Goal: Task Accomplishment & Management: Manage account settings

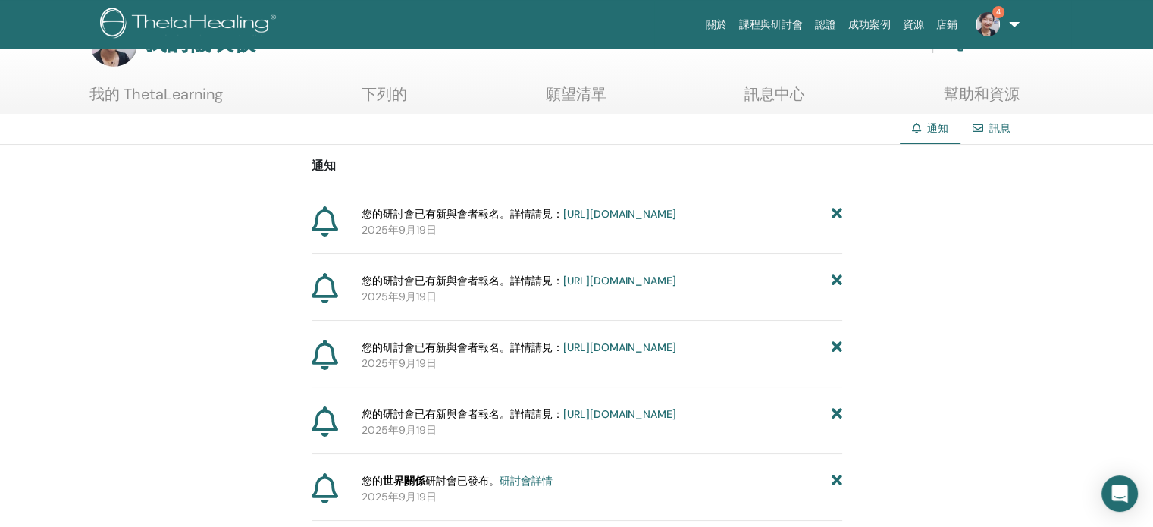
scroll to position [76, 0]
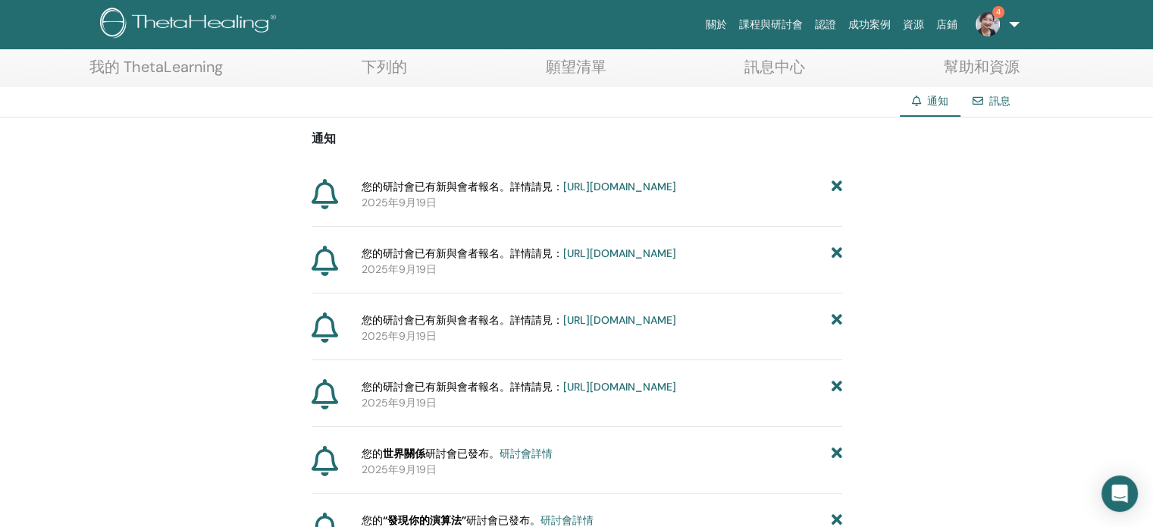
click at [994, 27] on img at bounding box center [988, 24] width 24 height 24
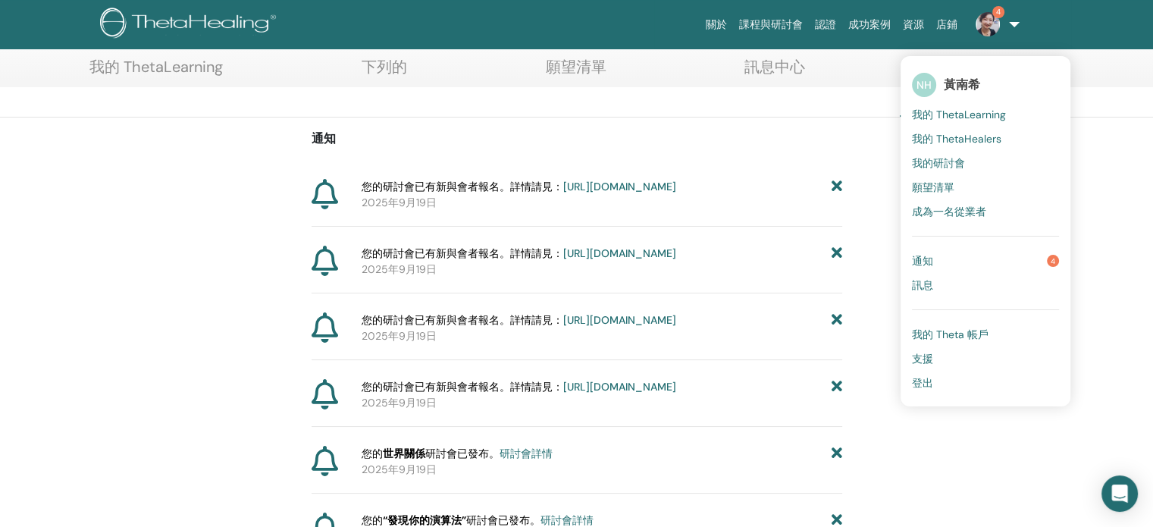
click at [922, 261] on font "通知" at bounding box center [922, 261] width 21 height 14
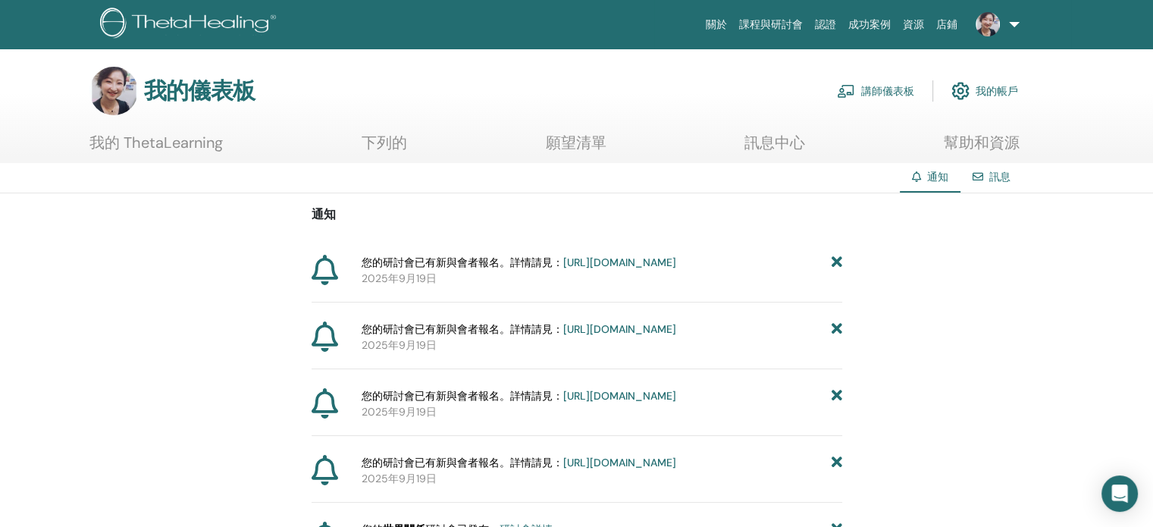
click at [901, 89] on font "講師儀表板" at bounding box center [887, 92] width 53 height 14
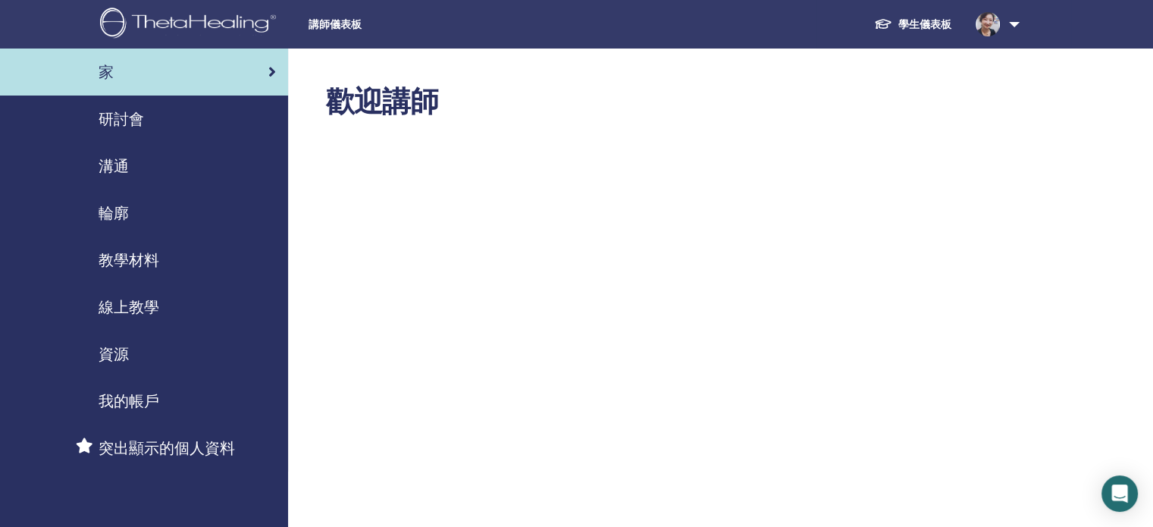
click at [130, 118] on font "研討會" at bounding box center [121, 119] width 45 height 20
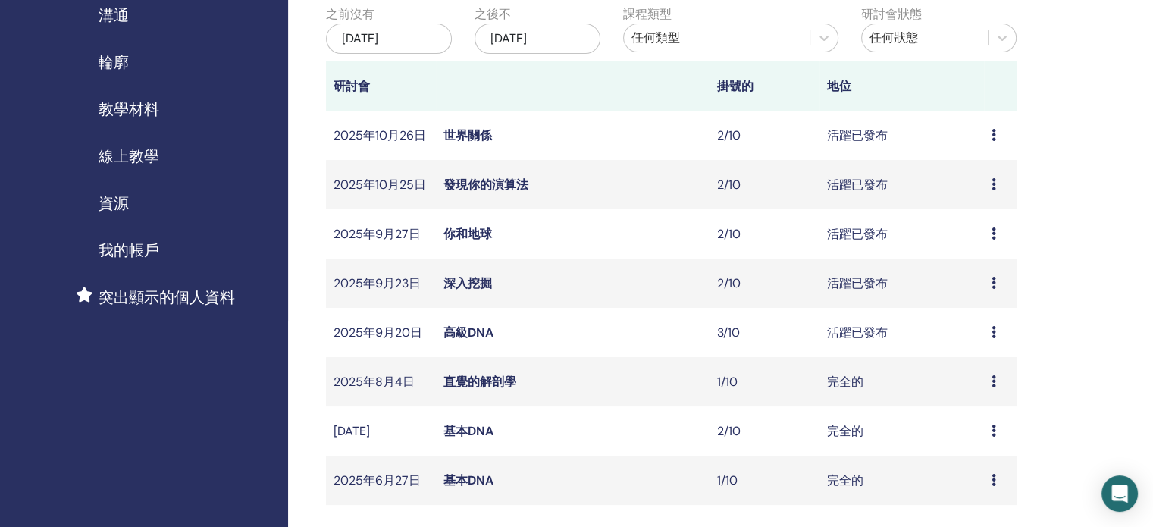
scroll to position [152, 0]
click at [490, 179] on font "發現你的演算法" at bounding box center [485, 184] width 85 height 16
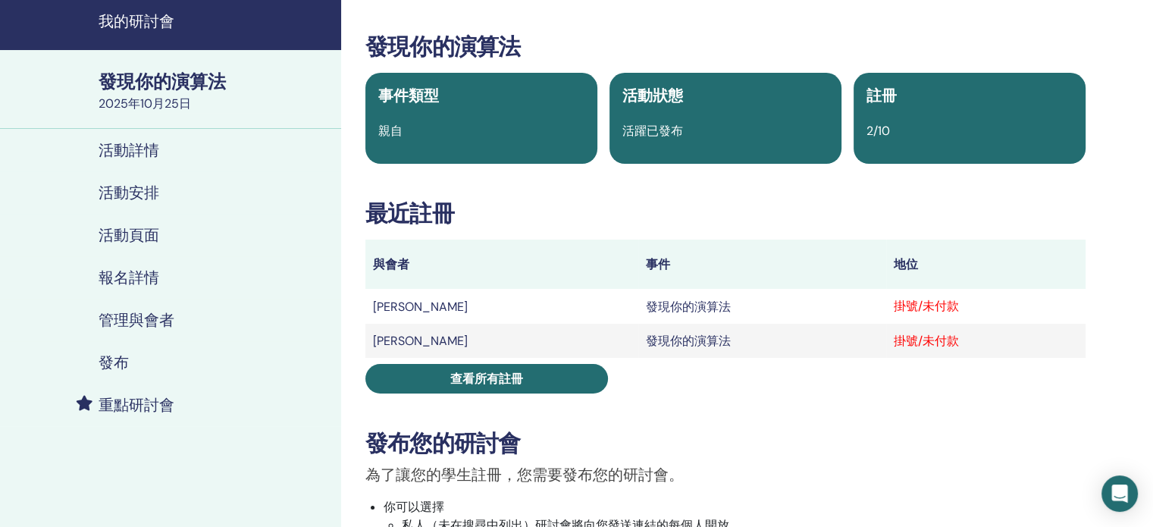
scroll to position [76, 0]
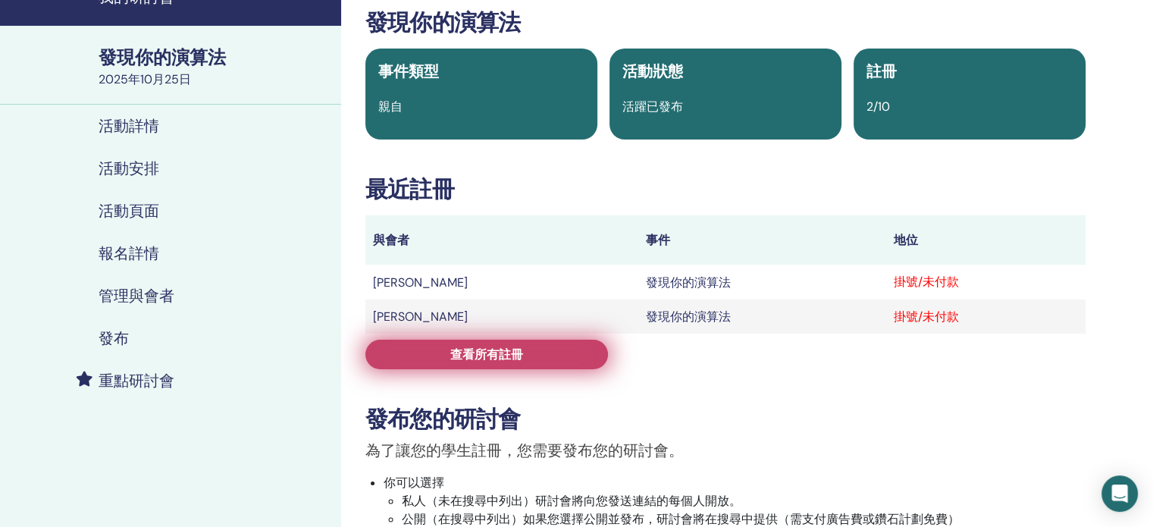
click at [531, 350] on link "查看所有註冊" at bounding box center [486, 355] width 243 height 30
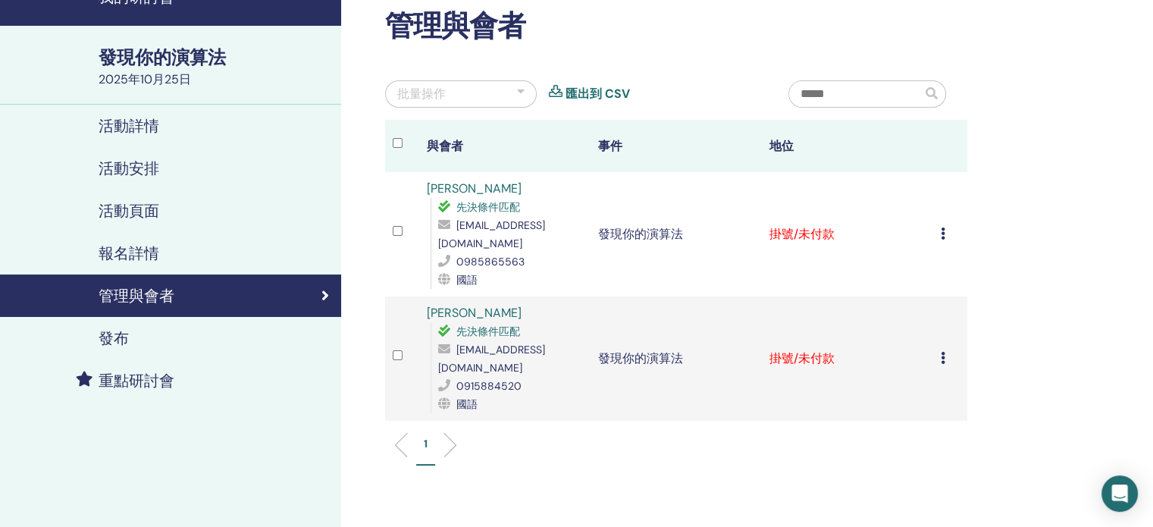
click at [941, 352] on icon at bounding box center [943, 358] width 5 height 12
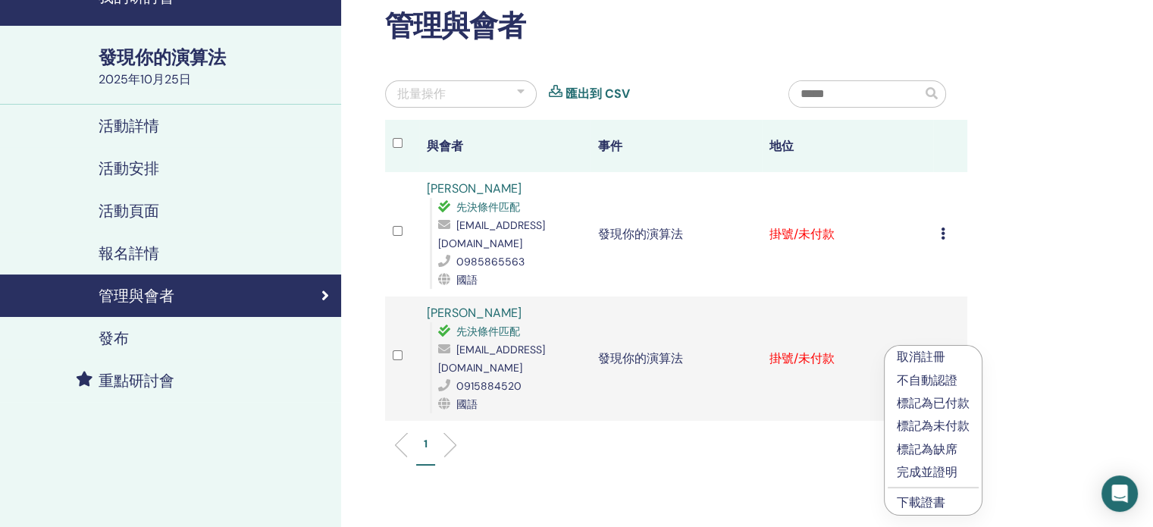
click at [923, 400] on font "標記為已付款" at bounding box center [933, 403] width 73 height 16
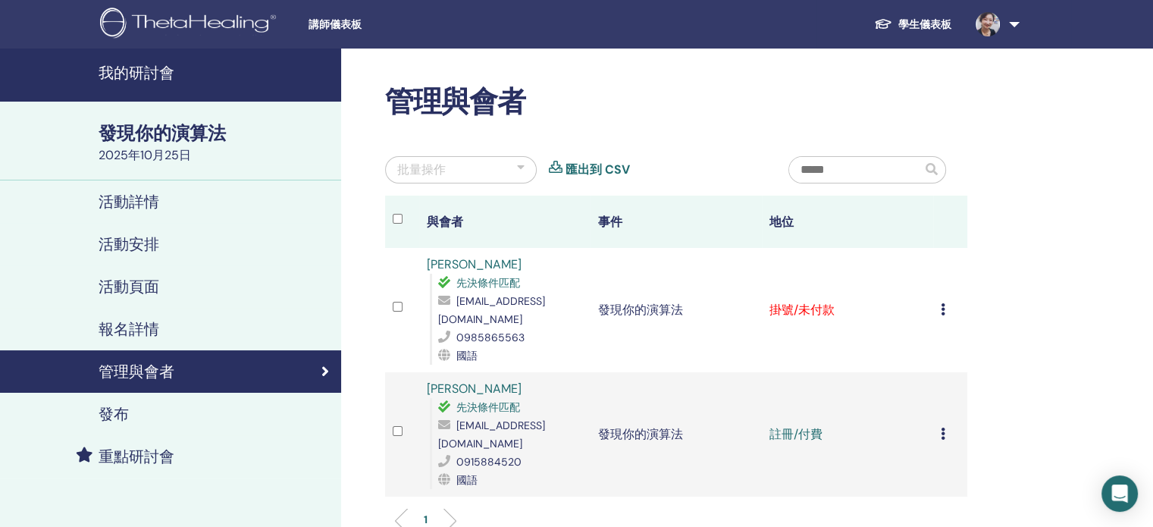
click at [941, 303] on icon at bounding box center [943, 309] width 5 height 12
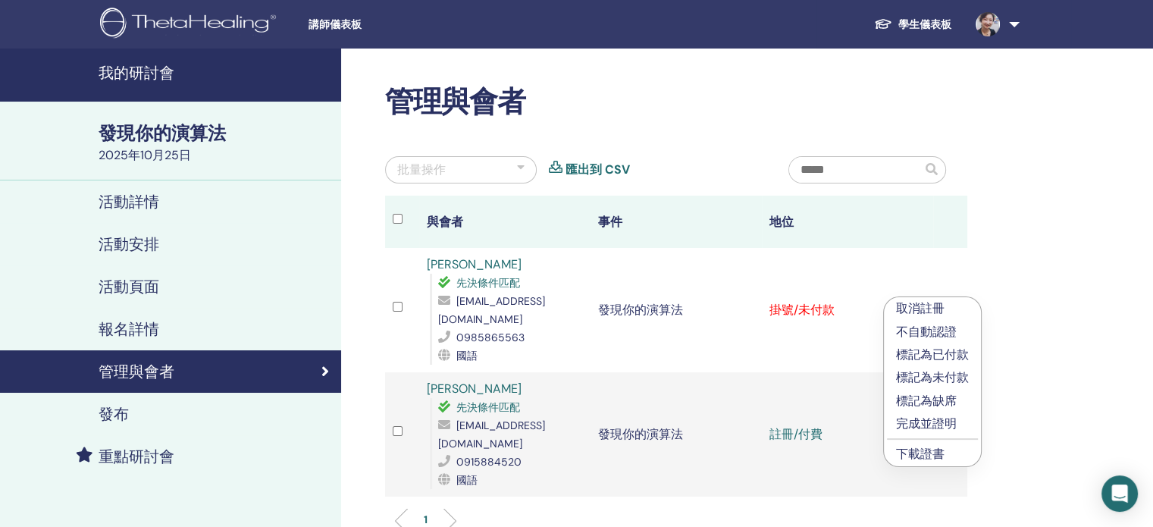
click at [934, 355] on font "標記為已付款" at bounding box center [932, 354] width 73 height 16
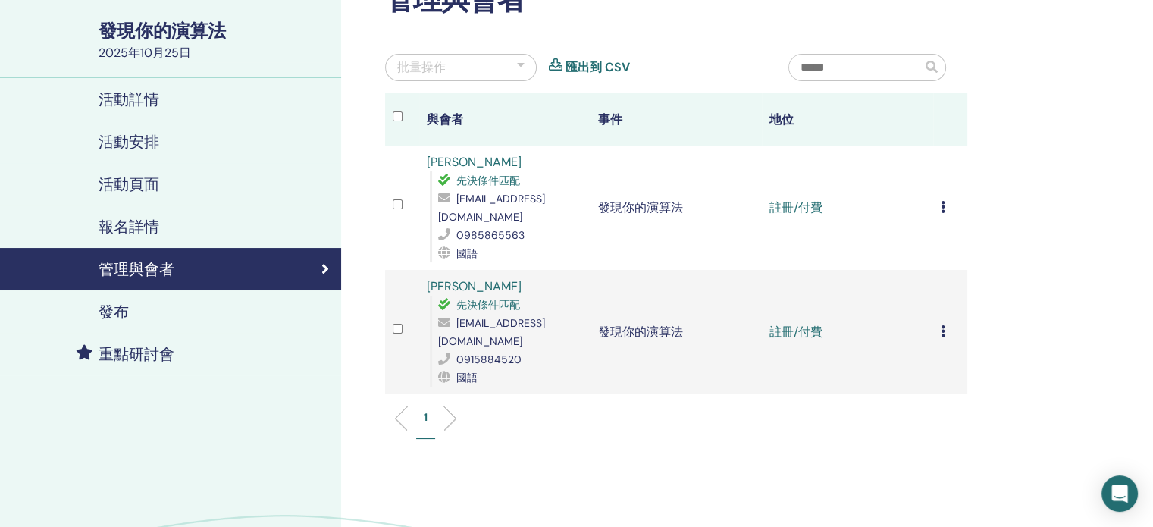
scroll to position [76, 0]
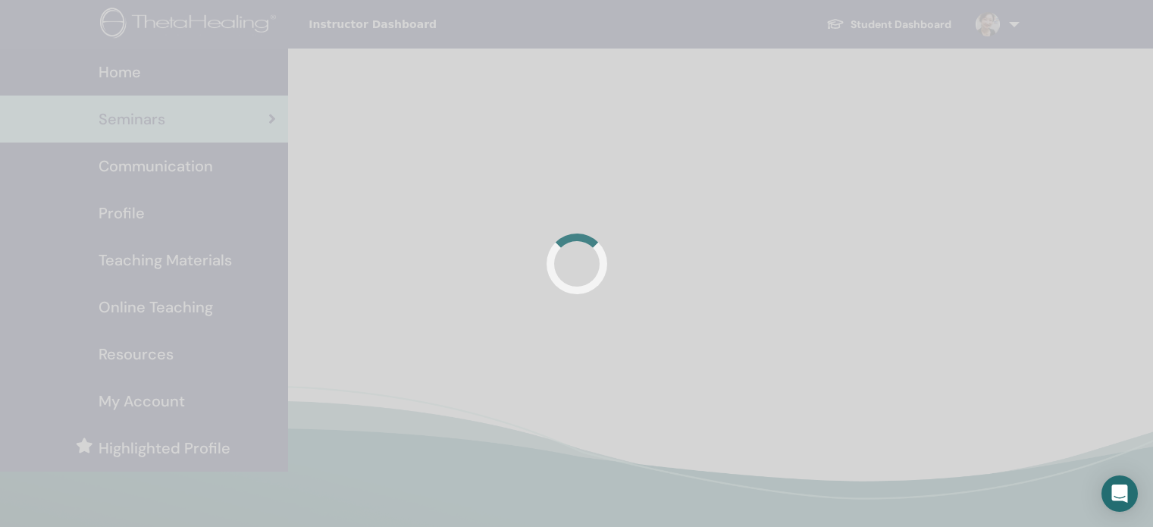
scroll to position [152, 0]
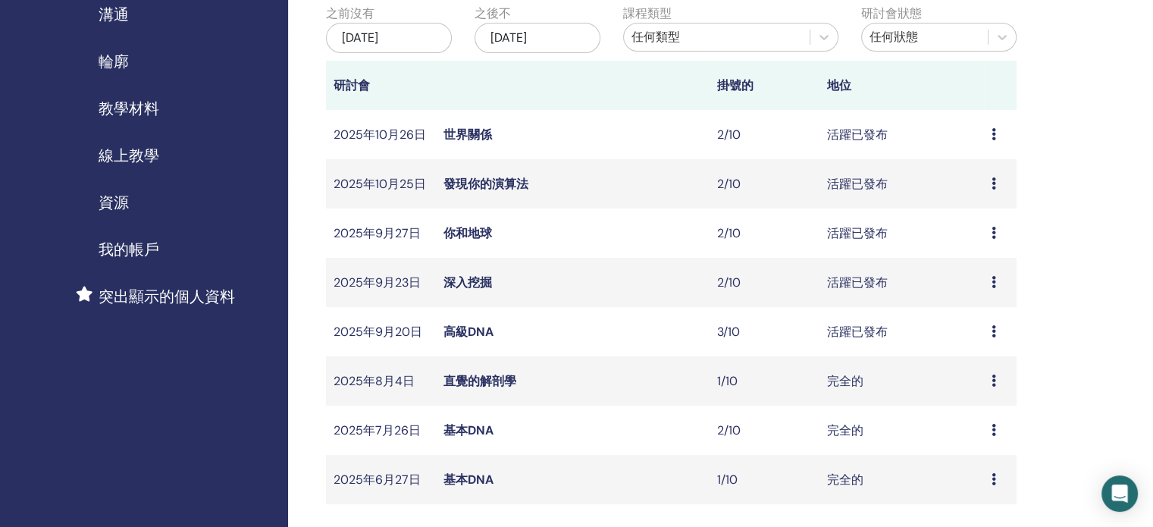
click at [476, 135] on font "世界關係" at bounding box center [467, 135] width 49 height 16
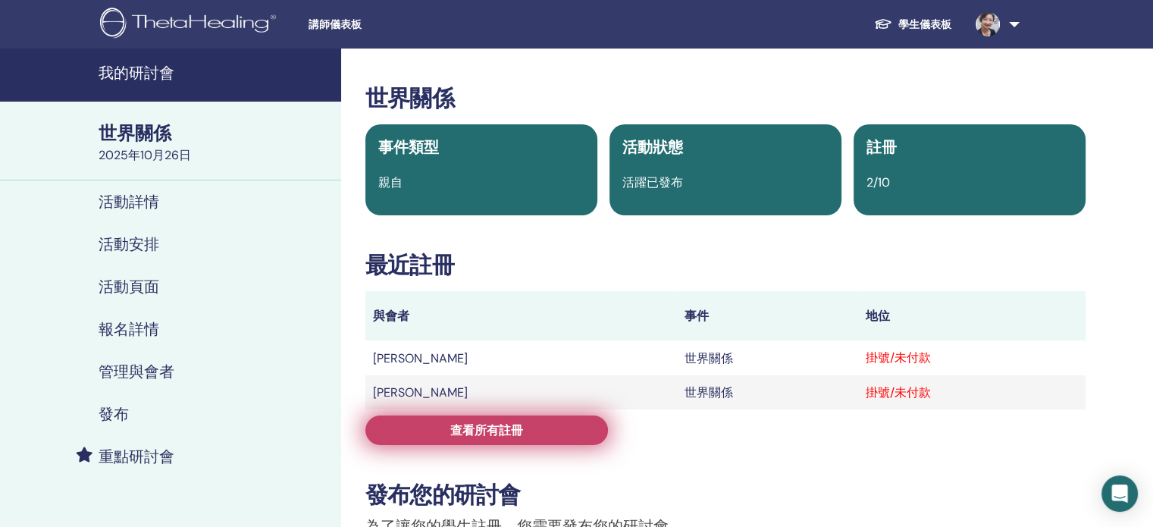
click at [575, 429] on link "查看所有註冊" at bounding box center [486, 430] width 243 height 30
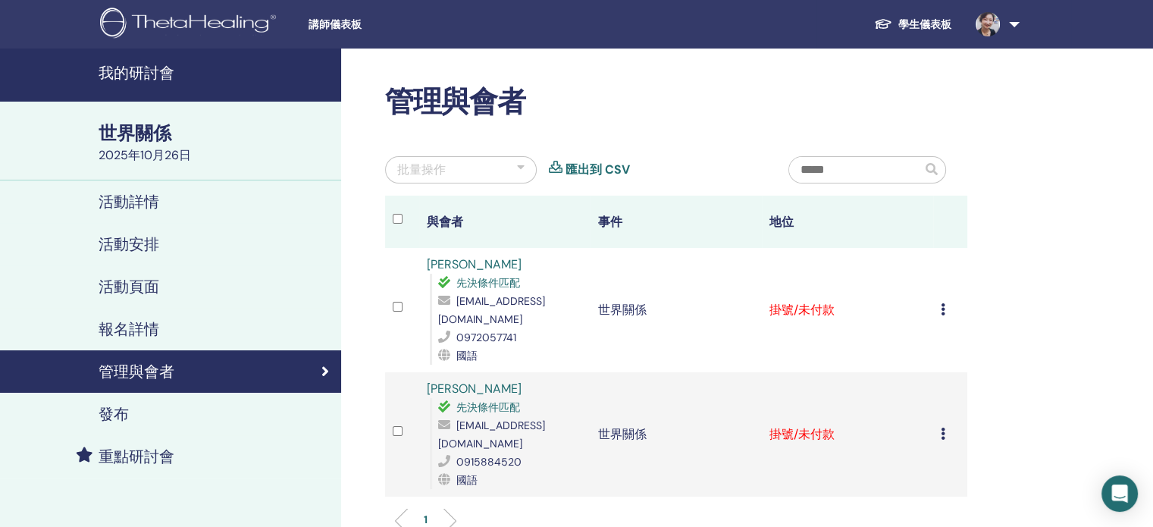
scroll to position [76, 0]
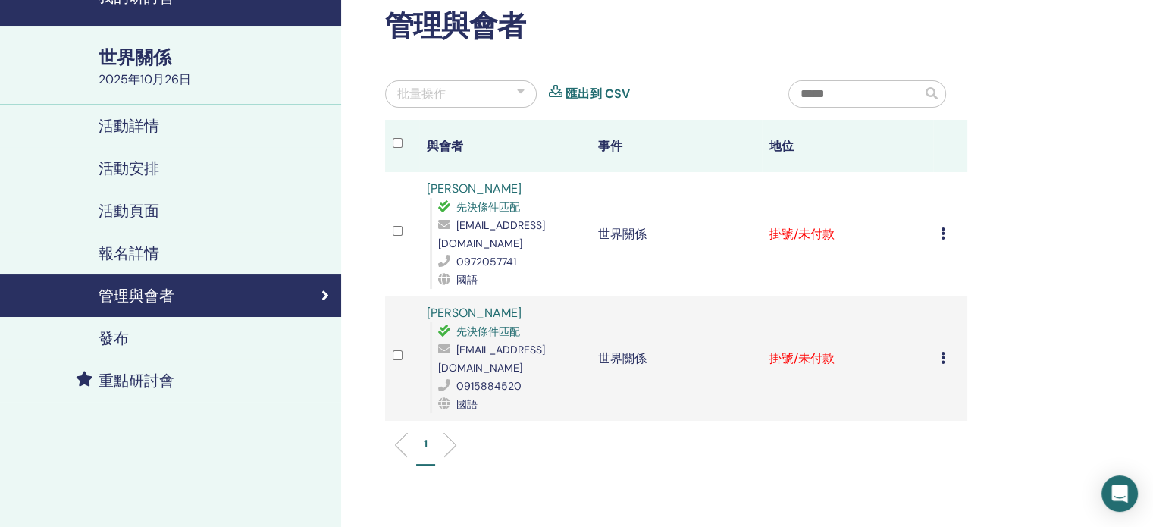
click at [944, 227] on icon at bounding box center [943, 233] width 5 height 12
click at [924, 284] on font "標記為已付款" at bounding box center [936, 284] width 73 height 16
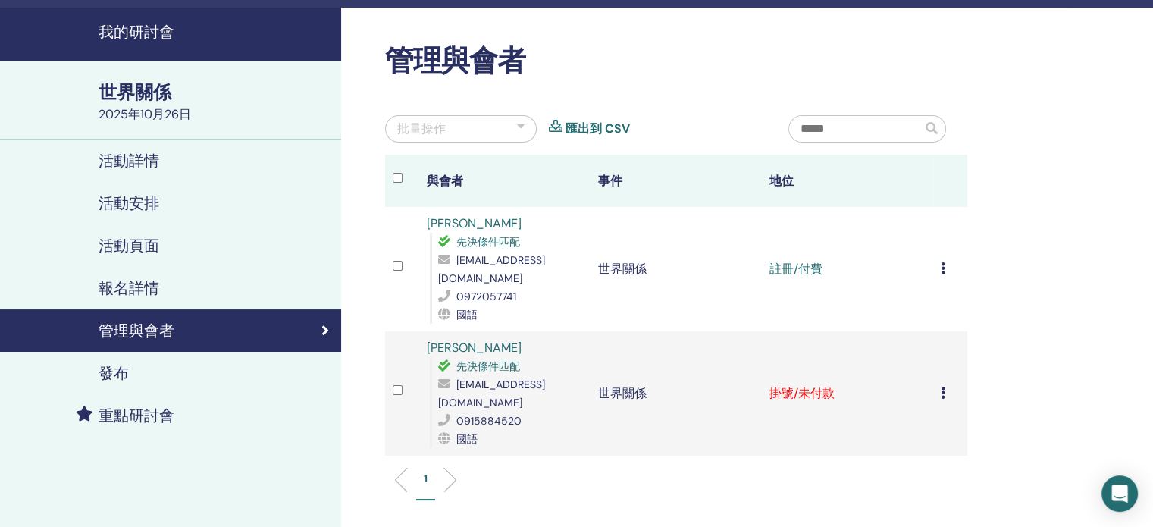
scroll to position [76, 0]
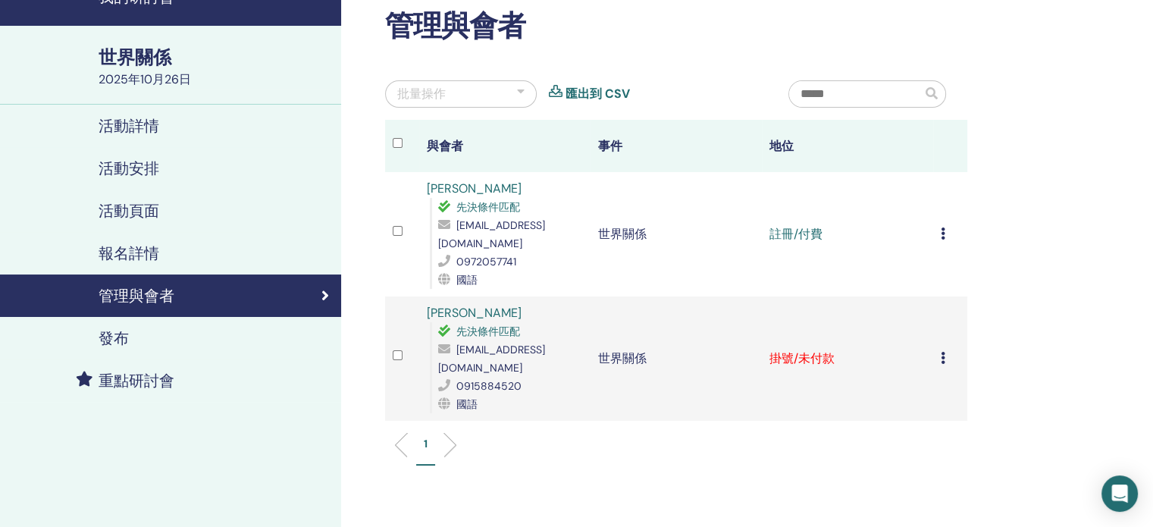
click at [941, 352] on icon at bounding box center [943, 358] width 5 height 12
click at [929, 400] on font "標記為已付款" at bounding box center [933, 401] width 73 height 16
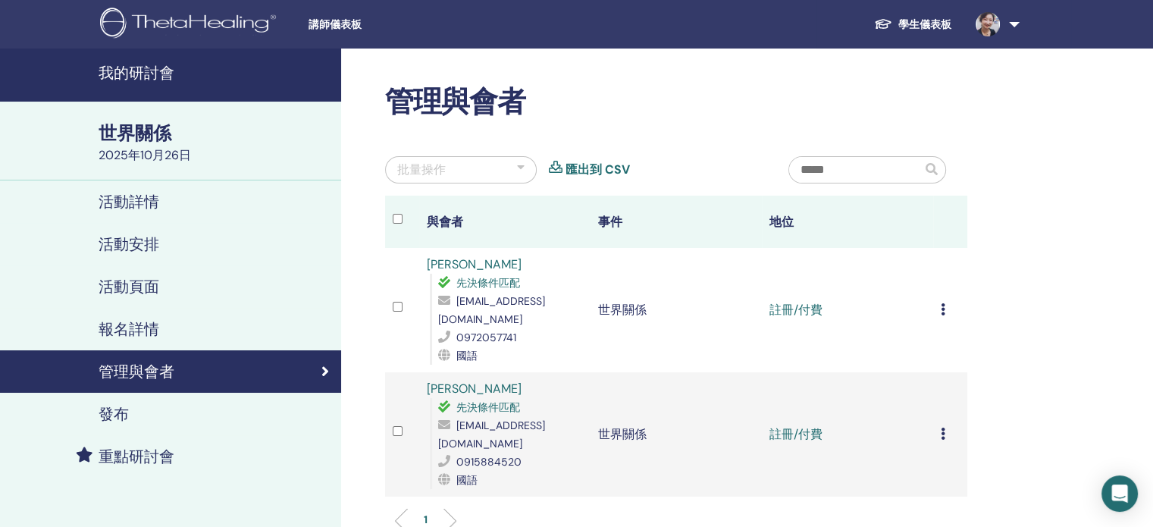
scroll to position [76, 0]
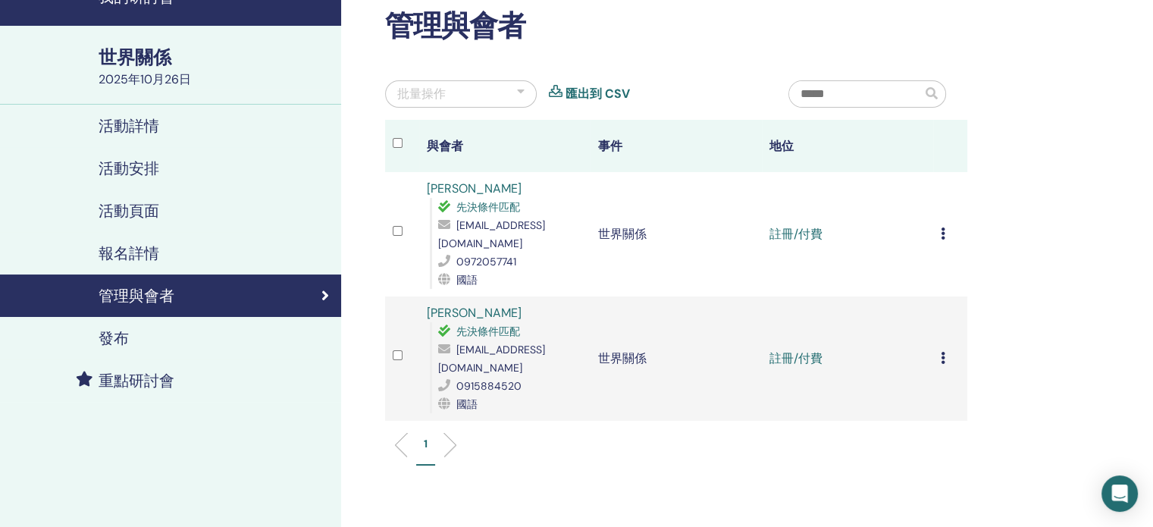
click at [941, 227] on icon at bounding box center [943, 233] width 5 height 12
click at [1008, 220] on div "管理與會者 批量操作 匯出到 CSV 與會者 事件 地位 李亞婷 先決條件匹配 a0972057741@gmail.com 0972057741 國語 世界關…" at bounding box center [725, 333] width 769 height 720
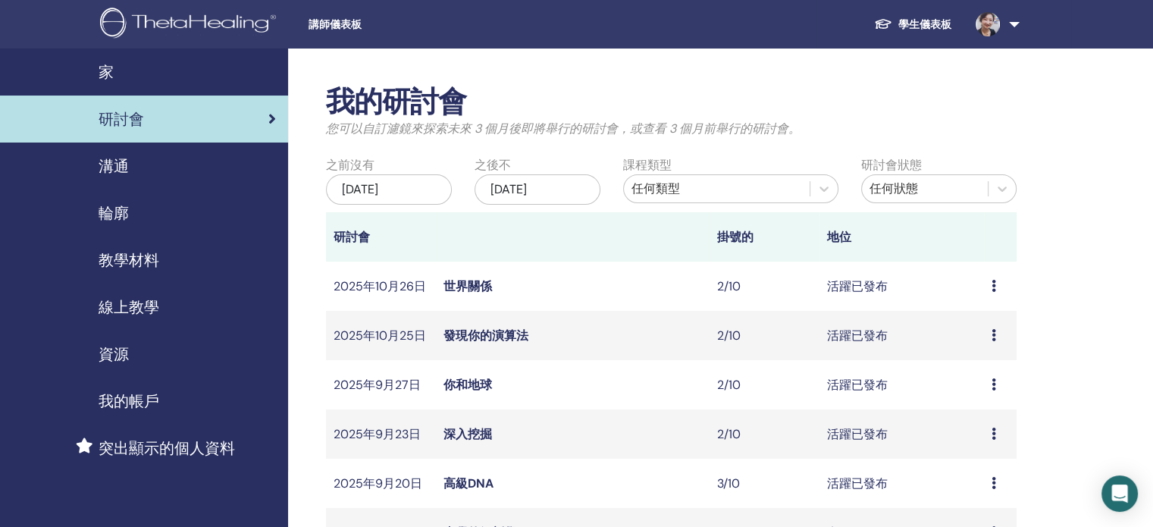
click at [105, 119] on font "研討會" at bounding box center [121, 119] width 45 height 20
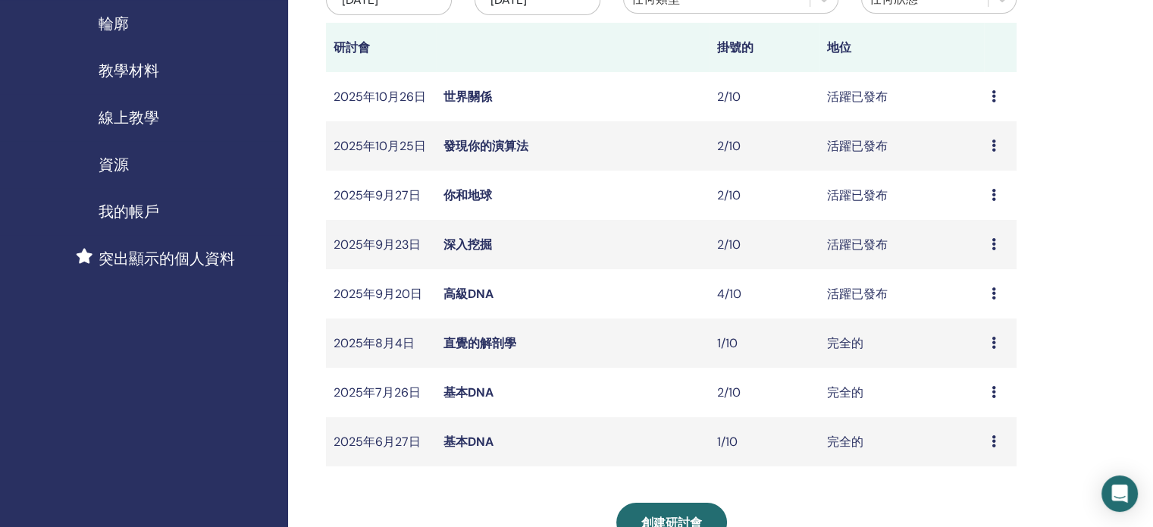
scroll to position [227, 0]
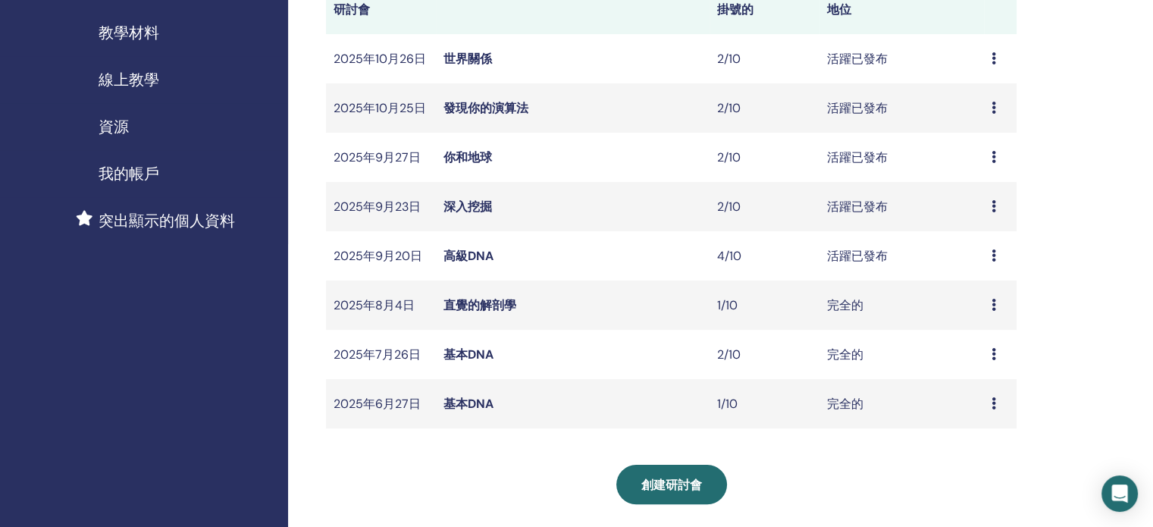
click at [486, 252] on font "高級DNA" at bounding box center [468, 256] width 50 height 16
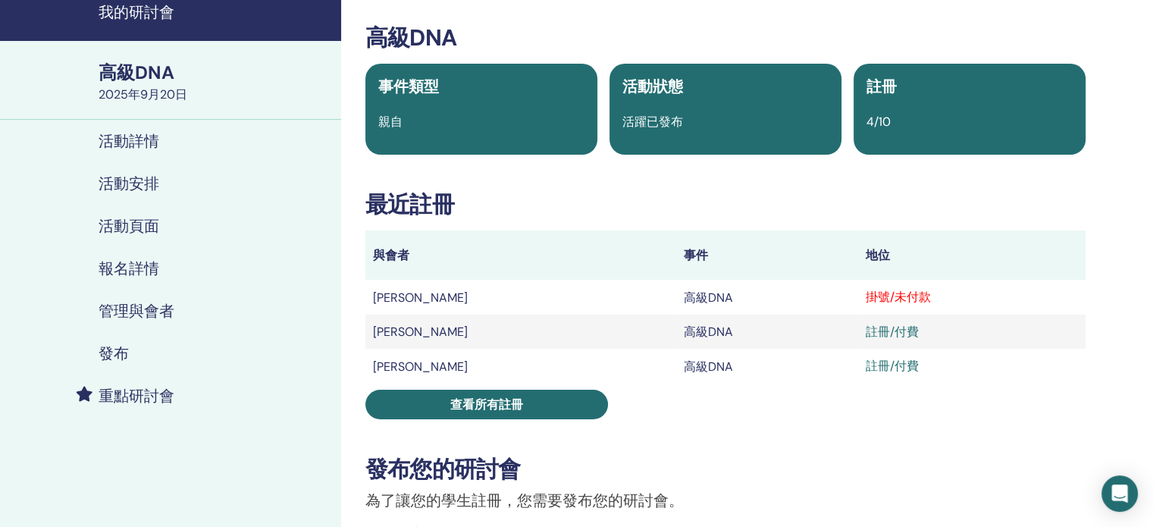
scroll to position [152, 0]
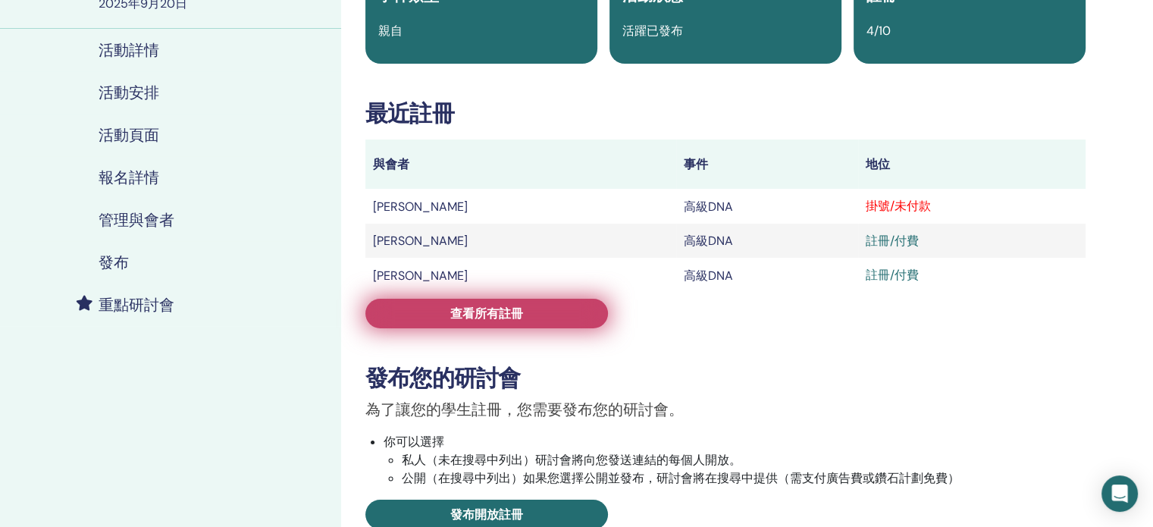
click at [550, 315] on link "查看所有註冊" at bounding box center [486, 314] width 243 height 30
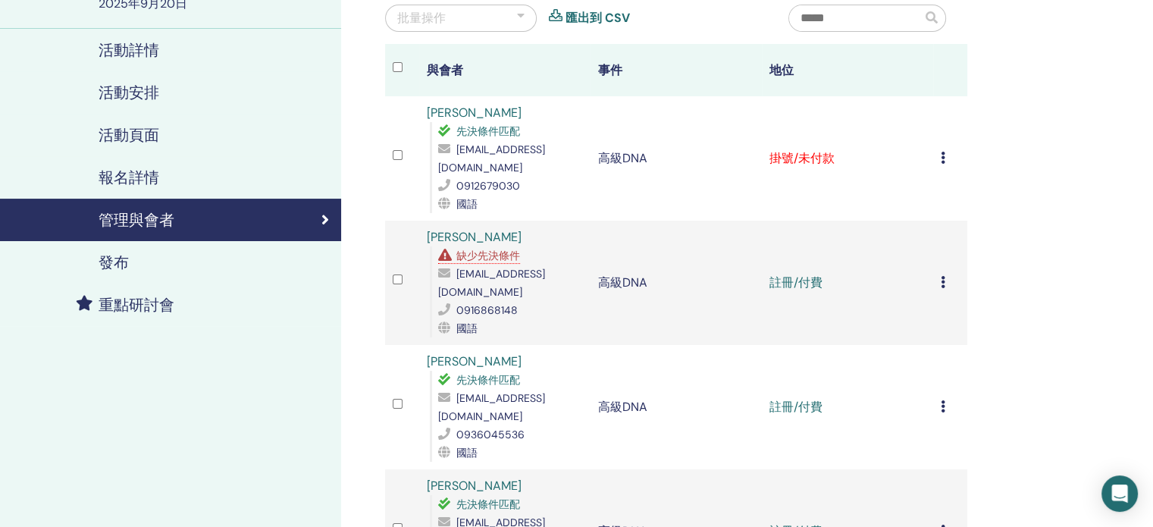
click at [941, 160] on icon at bounding box center [943, 158] width 5 height 12
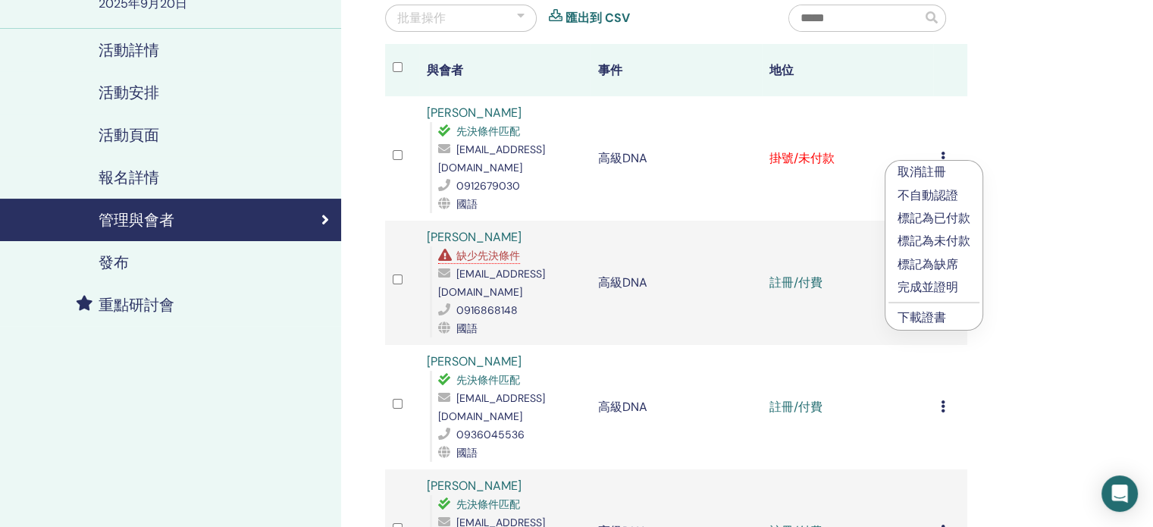
click at [946, 215] on font "標記為已付款" at bounding box center [933, 218] width 73 height 16
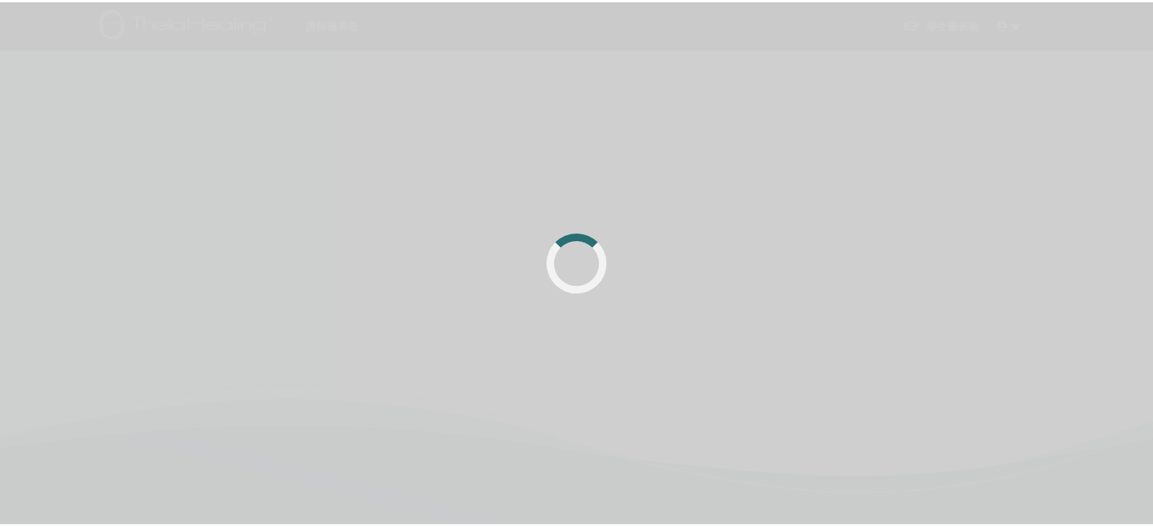
scroll to position [152, 0]
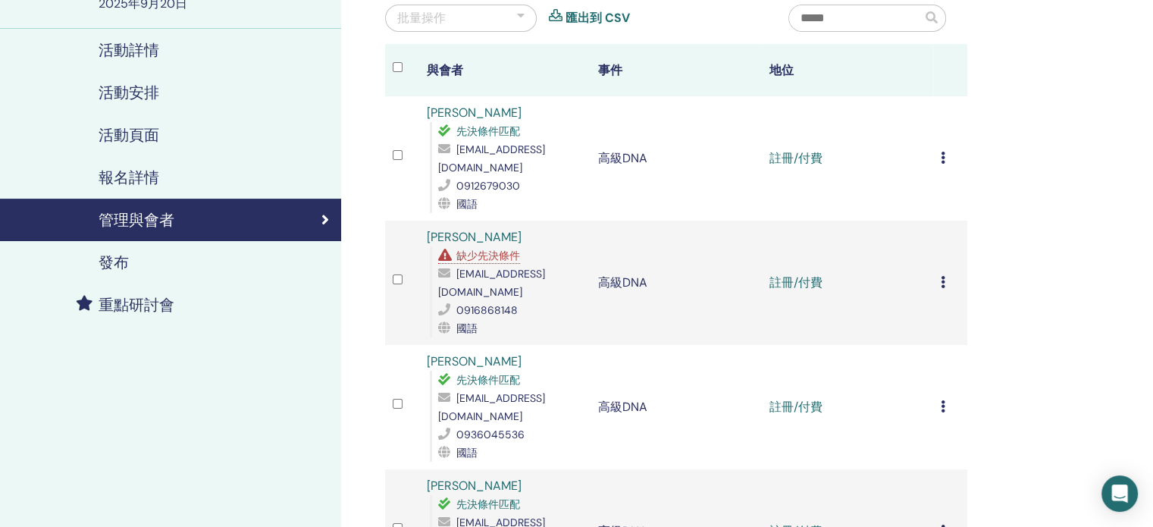
click at [943, 160] on icon at bounding box center [943, 158] width 5 height 12
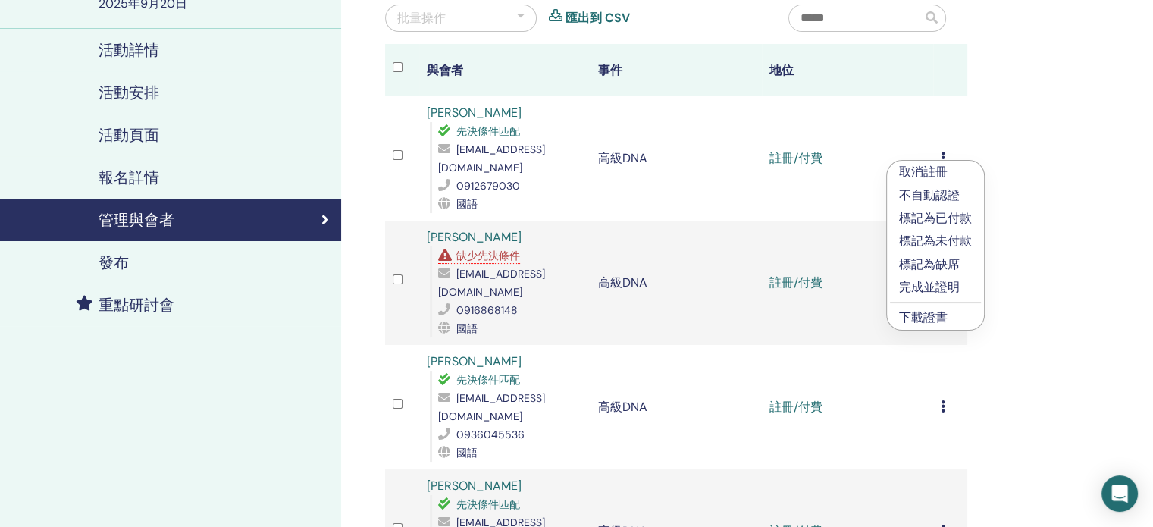
click at [940, 315] on font "下載證書" at bounding box center [923, 317] width 49 height 16
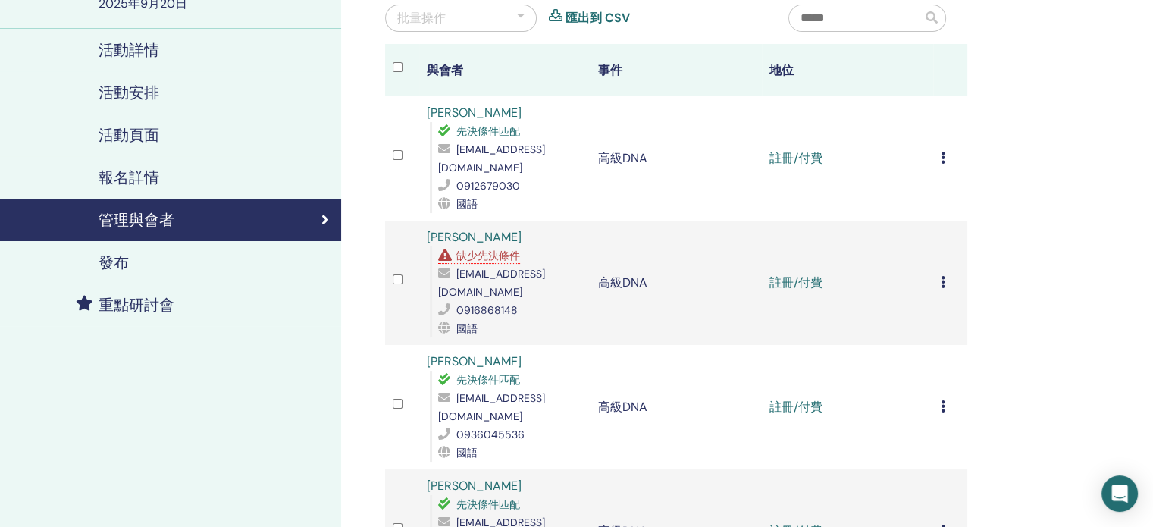
click at [944, 276] on icon at bounding box center [943, 282] width 5 height 12
click at [1037, 248] on div "管理與會者 批量操作 匯出到 CSV 與會者 事件 地位 [PERSON_NAME] 先決條件匹配 [EMAIL_ADDRESS][DOMAIN_NAME] …" at bounding box center [725, 381] width 769 height 969
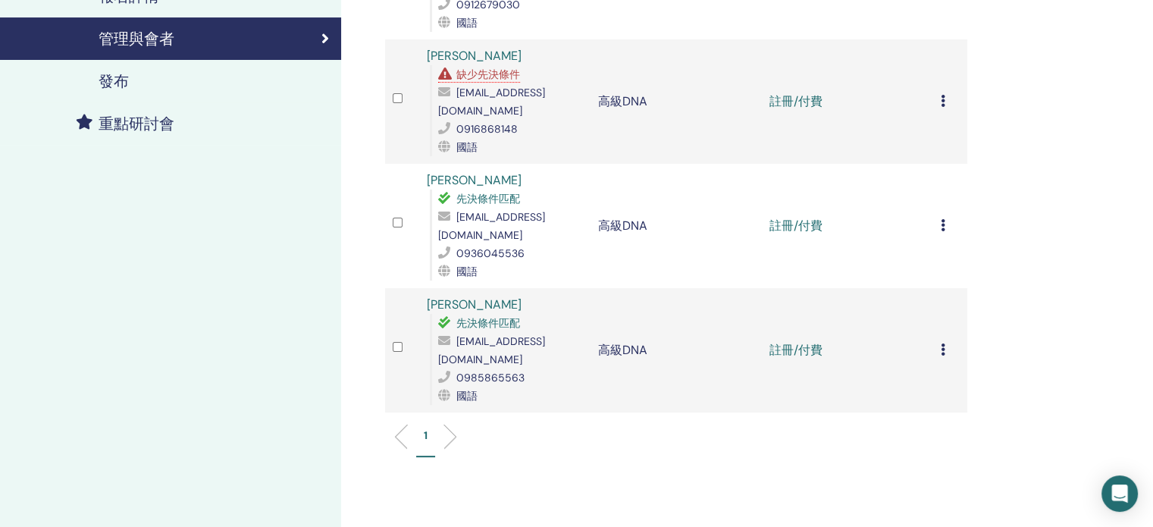
scroll to position [0, 0]
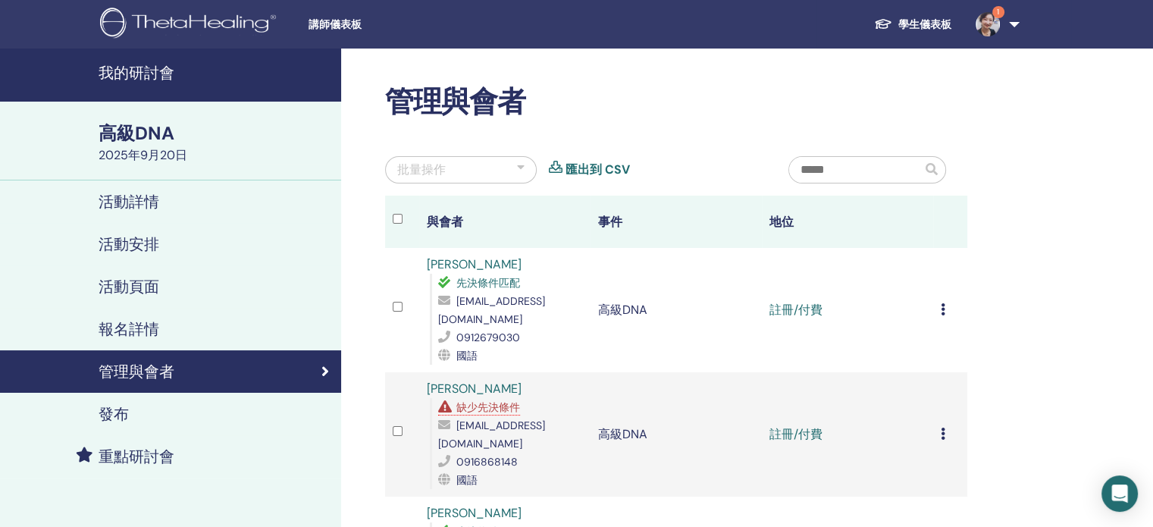
click at [997, 27] on img at bounding box center [988, 24] width 24 height 24
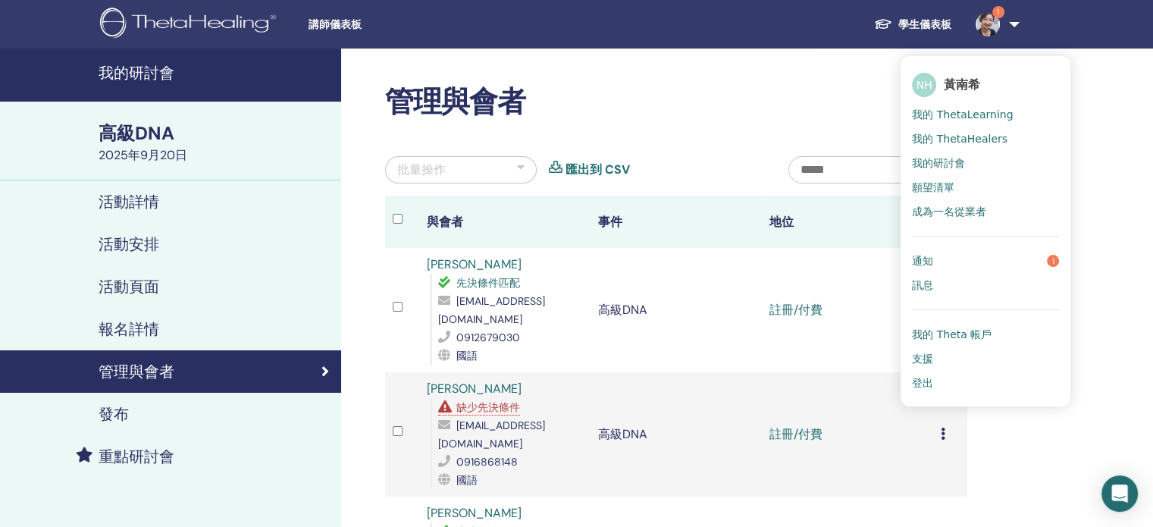
click at [926, 264] on font "通知" at bounding box center [922, 261] width 21 height 12
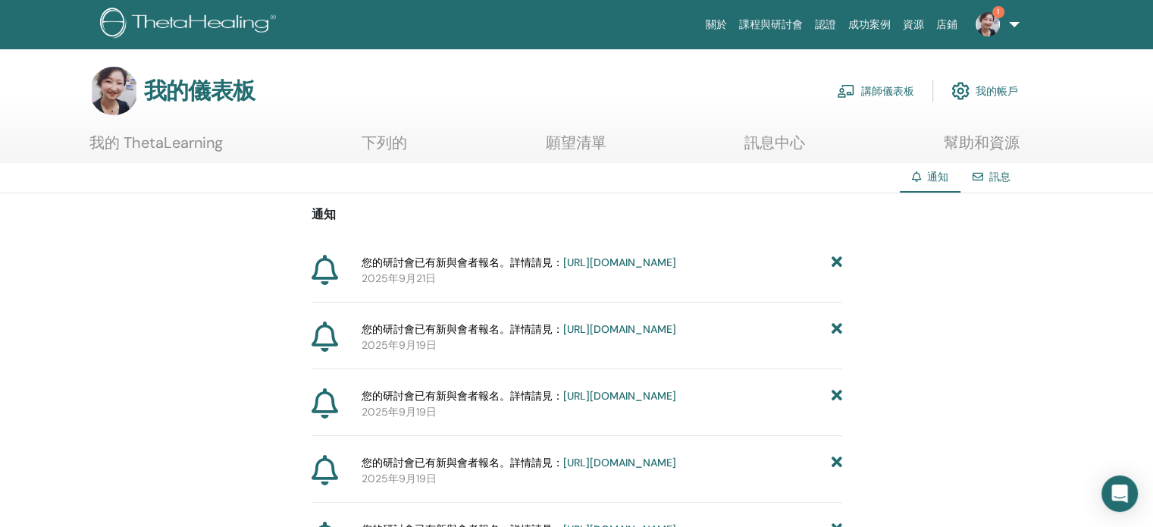
click at [988, 17] on img at bounding box center [988, 24] width 24 height 24
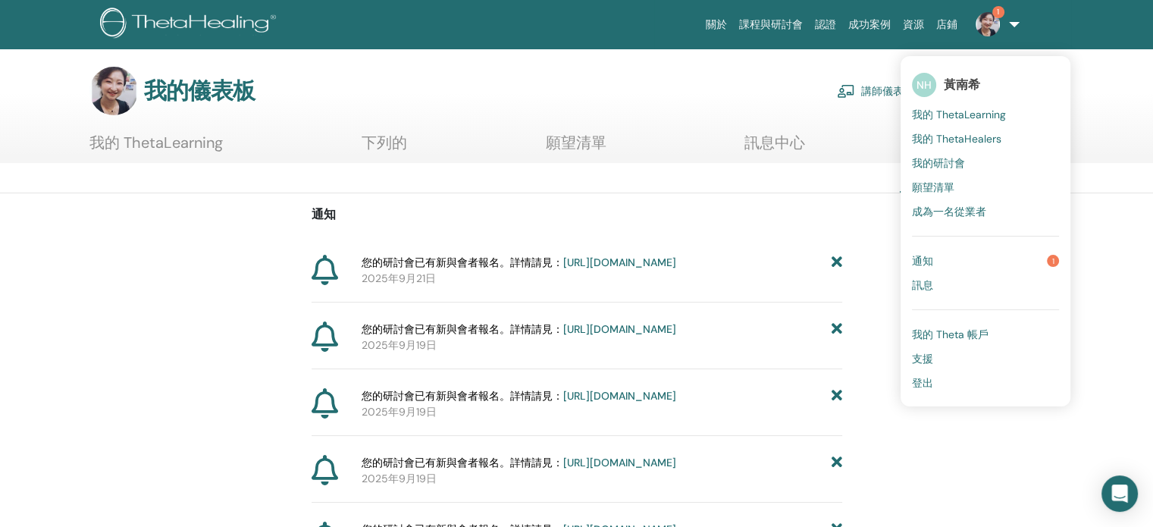
click at [931, 255] on font "通知" at bounding box center [922, 261] width 21 height 14
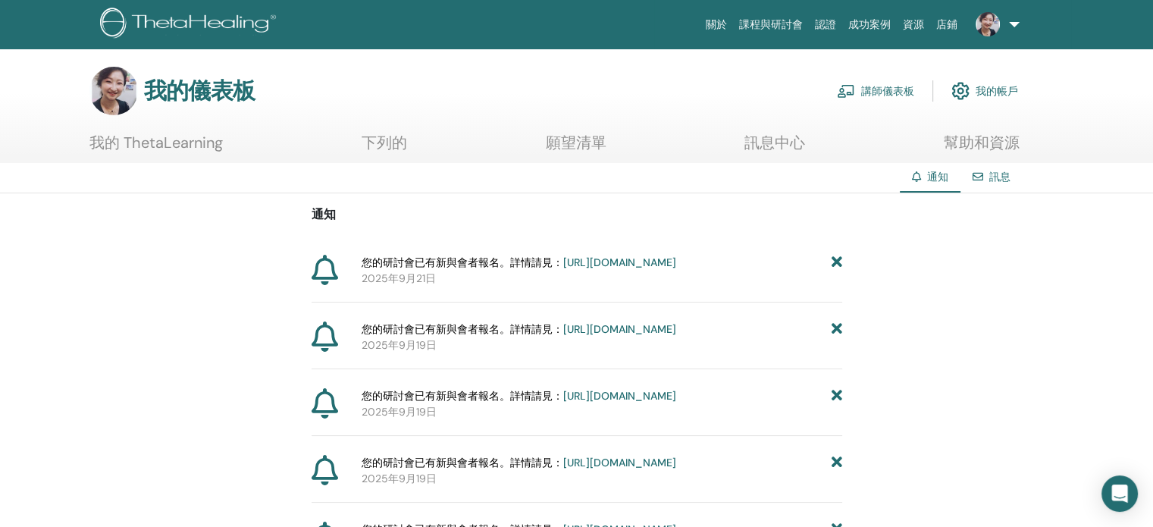
click at [882, 93] on font "講師儀表板" at bounding box center [887, 92] width 53 height 14
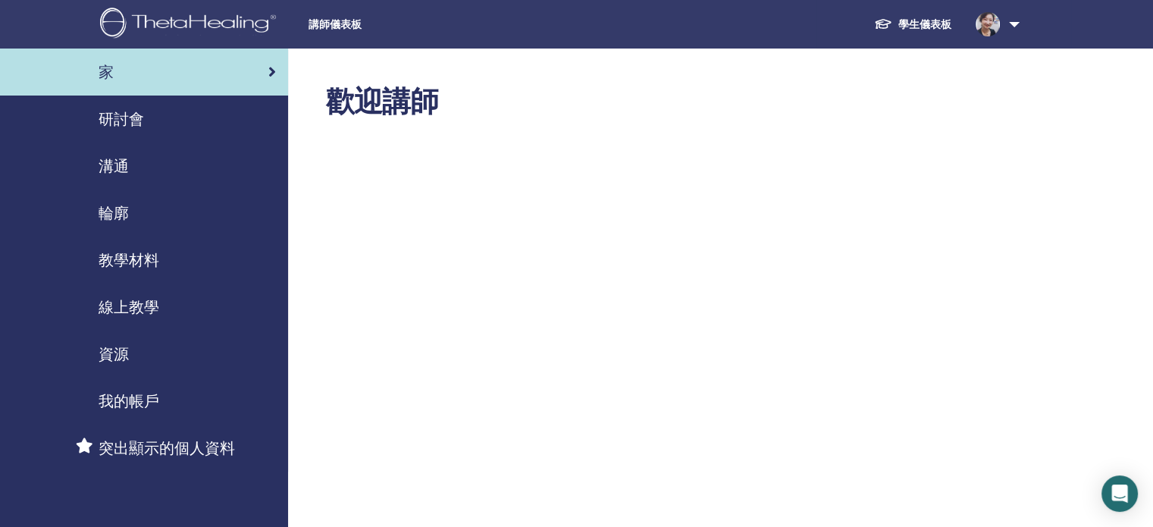
click at [152, 119] on div "研討會" at bounding box center [144, 119] width 264 height 23
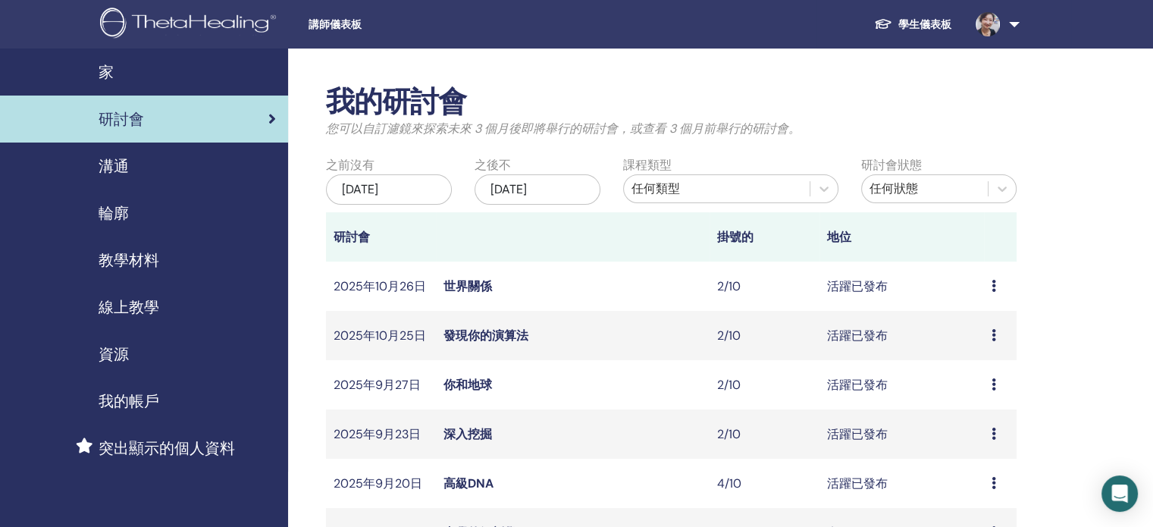
click at [375, 187] on font "[DATE]" at bounding box center [360, 189] width 36 height 16
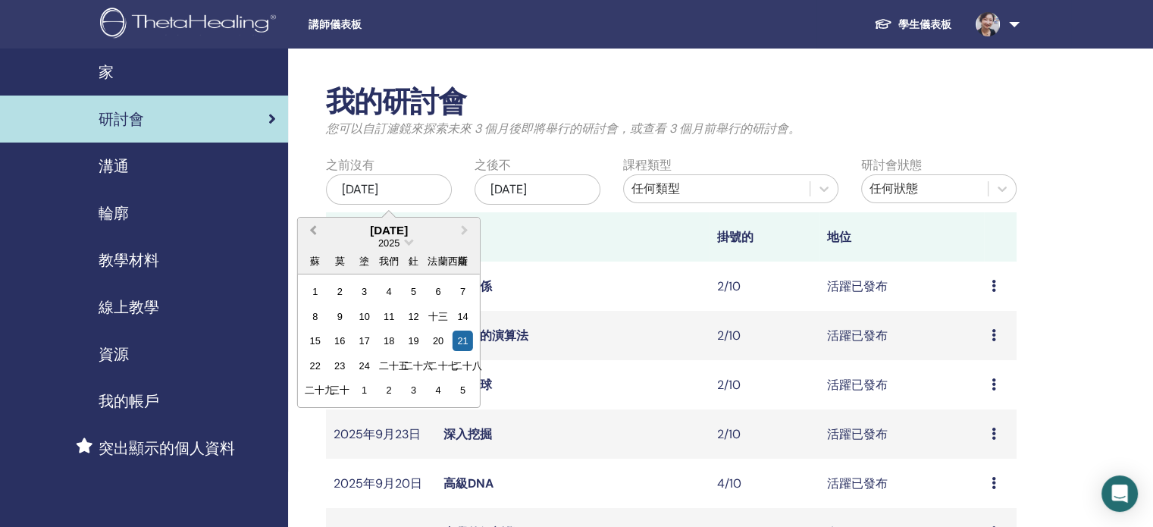
click at [312, 224] on button "上個月" at bounding box center [311, 231] width 24 height 24
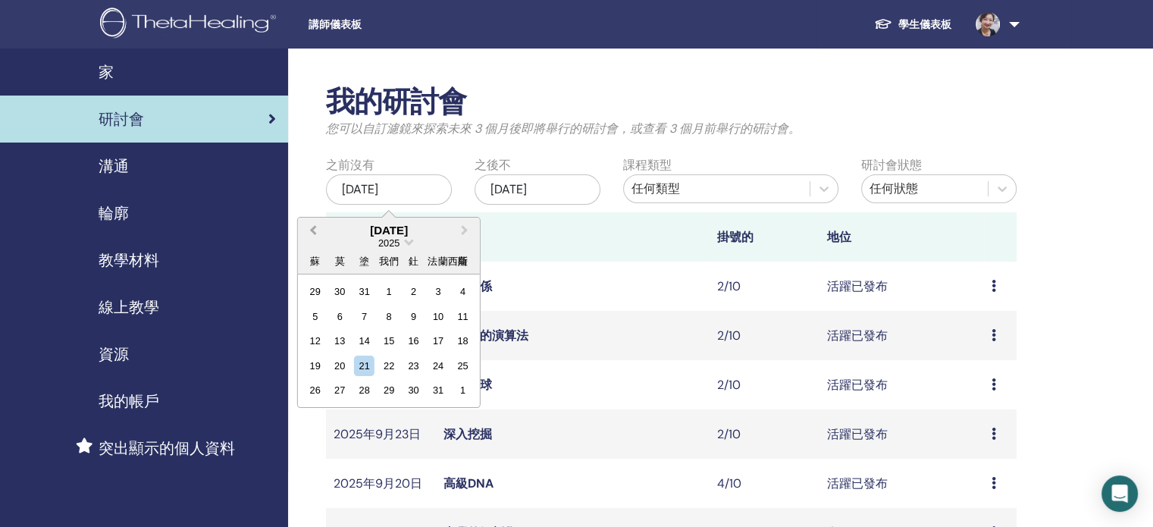
click at [312, 224] on button "上個月" at bounding box center [311, 231] width 24 height 24
click at [465, 230] on span "下個月" at bounding box center [465, 230] width 0 height 16
click at [368, 342] on div "14" at bounding box center [364, 340] width 20 height 20
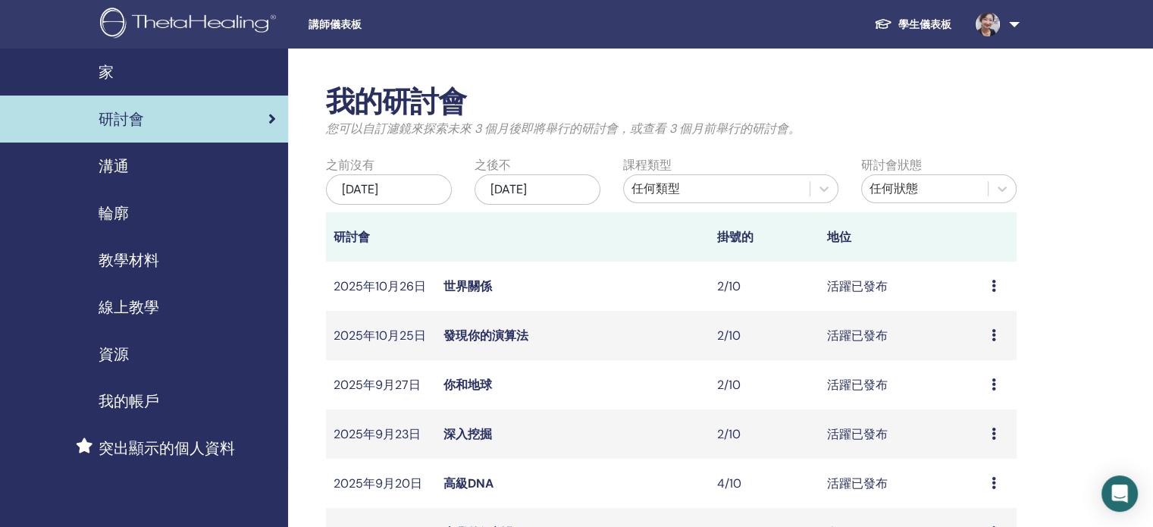
click at [509, 190] on font "2025年12月21日" at bounding box center [508, 189] width 36 height 16
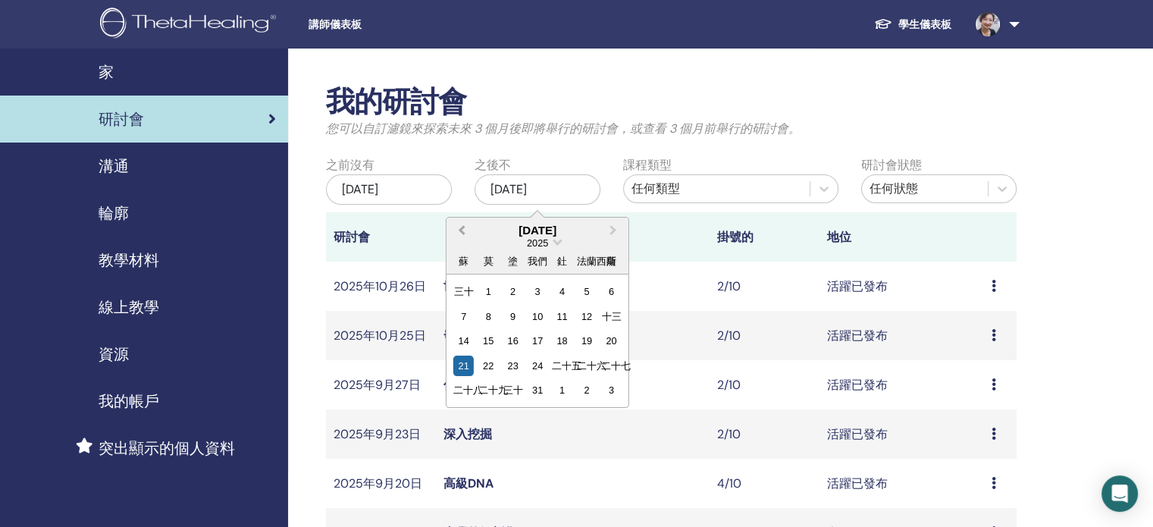
click at [467, 233] on button "上個月" at bounding box center [460, 231] width 24 height 24
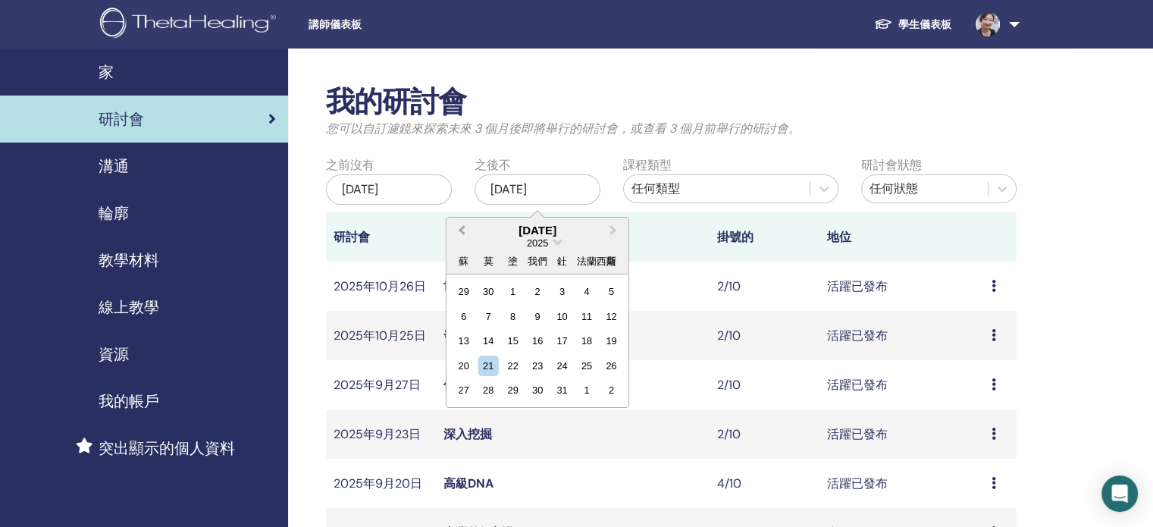
click at [467, 233] on button "上個月" at bounding box center [460, 231] width 24 height 24
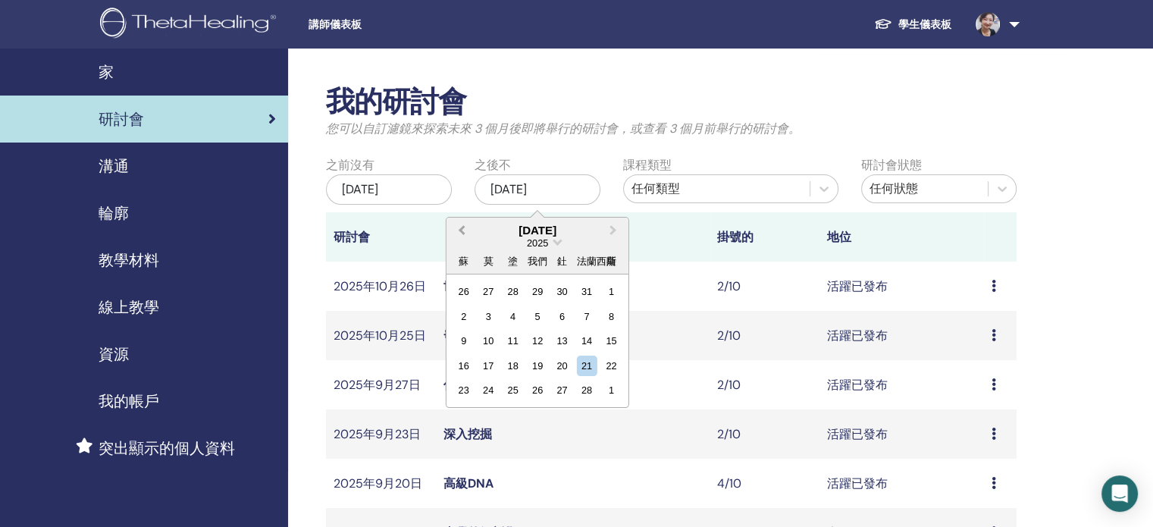
click at [467, 233] on button "上個月" at bounding box center [460, 231] width 24 height 24
click at [563, 338] on div "16" at bounding box center [562, 340] width 20 height 20
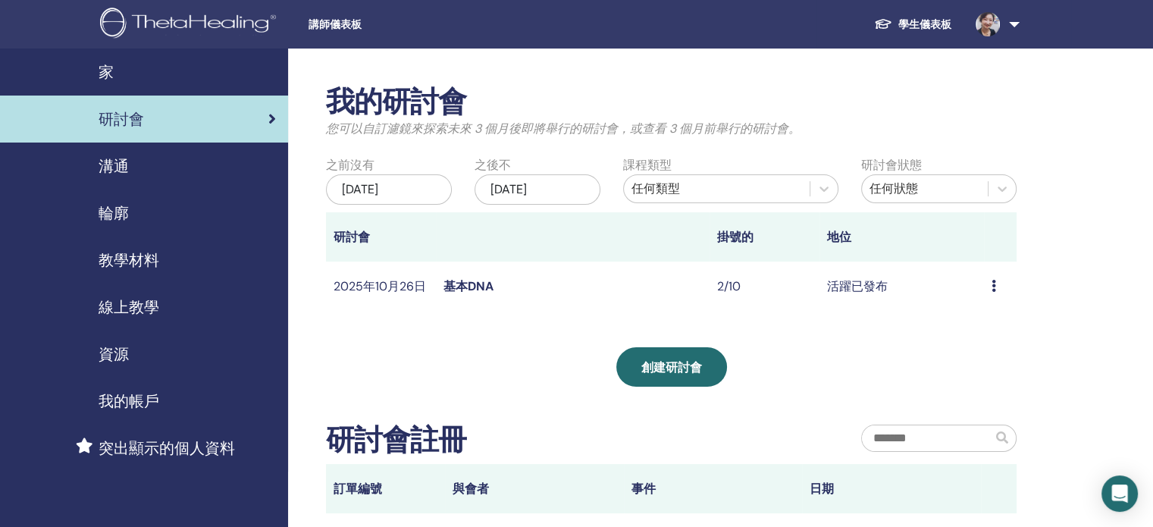
click at [476, 285] on font "基本DNA" at bounding box center [468, 286] width 50 height 16
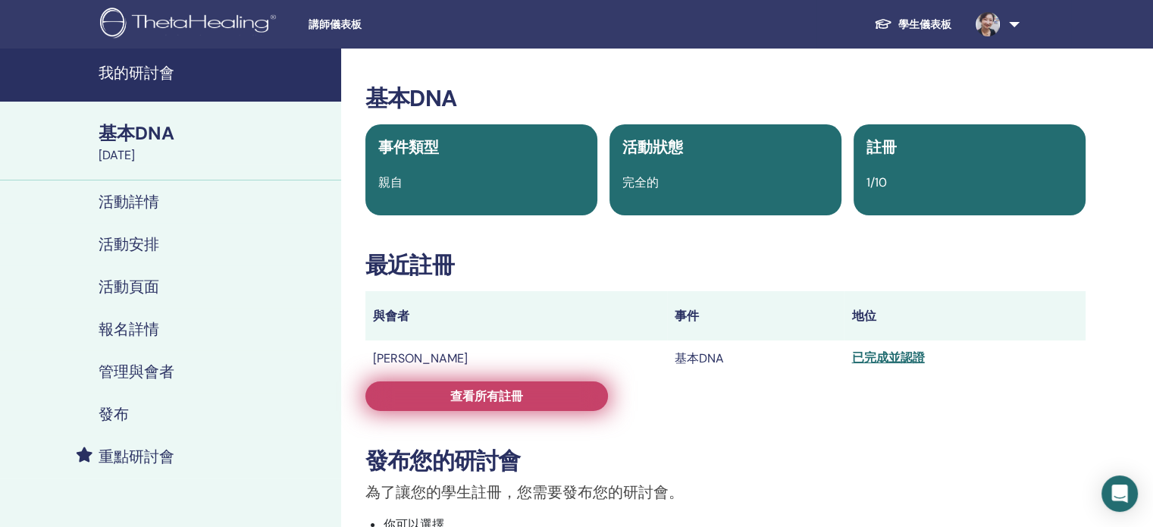
click at [551, 399] on link "查看所有註冊" at bounding box center [486, 396] width 243 height 30
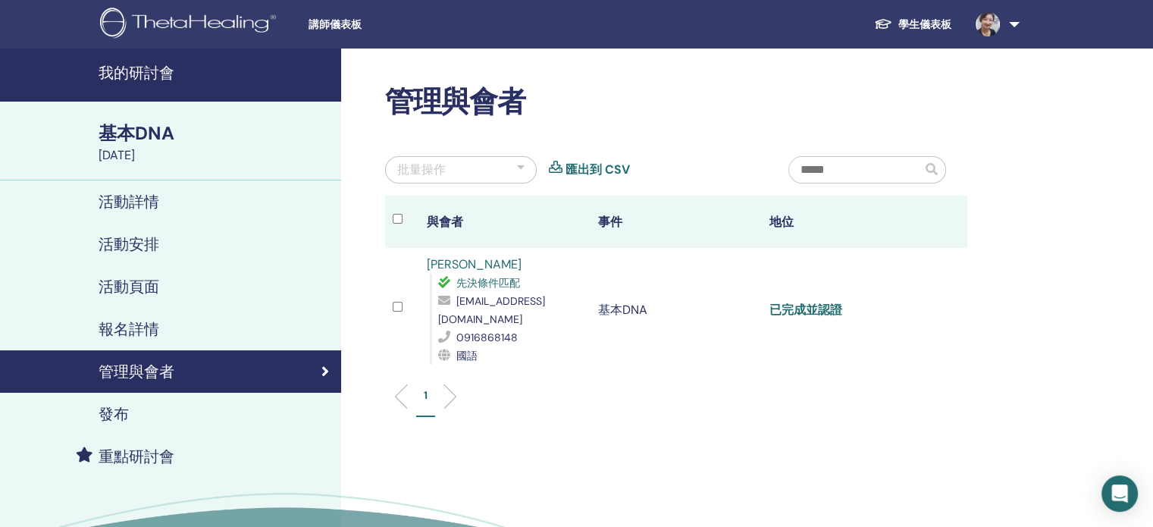
click at [807, 305] on font "已完成並認證" at bounding box center [805, 310] width 73 height 16
click at [824, 308] on font "已完成並認證" at bounding box center [805, 310] width 73 height 16
click at [940, 23] on font "學生儀表板" at bounding box center [924, 24] width 53 height 14
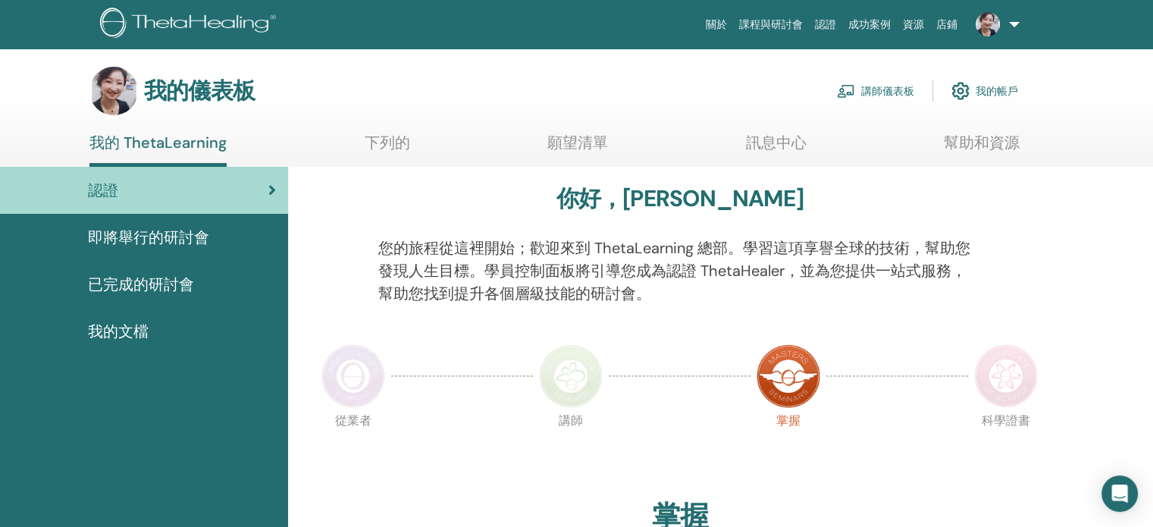
click at [901, 88] on font "講師儀表板" at bounding box center [887, 92] width 53 height 14
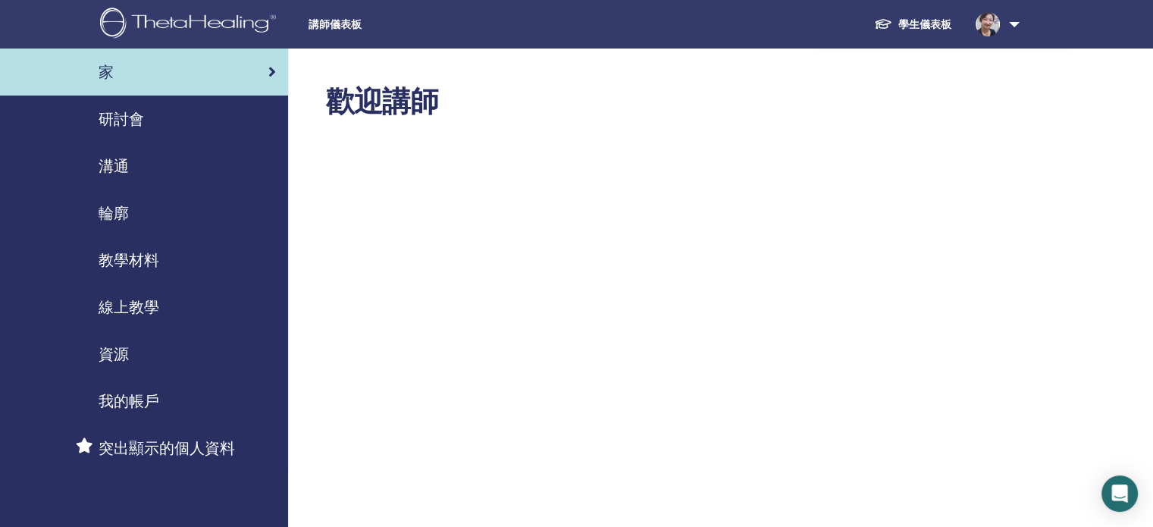
click at [169, 117] on div "研討會" at bounding box center [144, 119] width 264 height 23
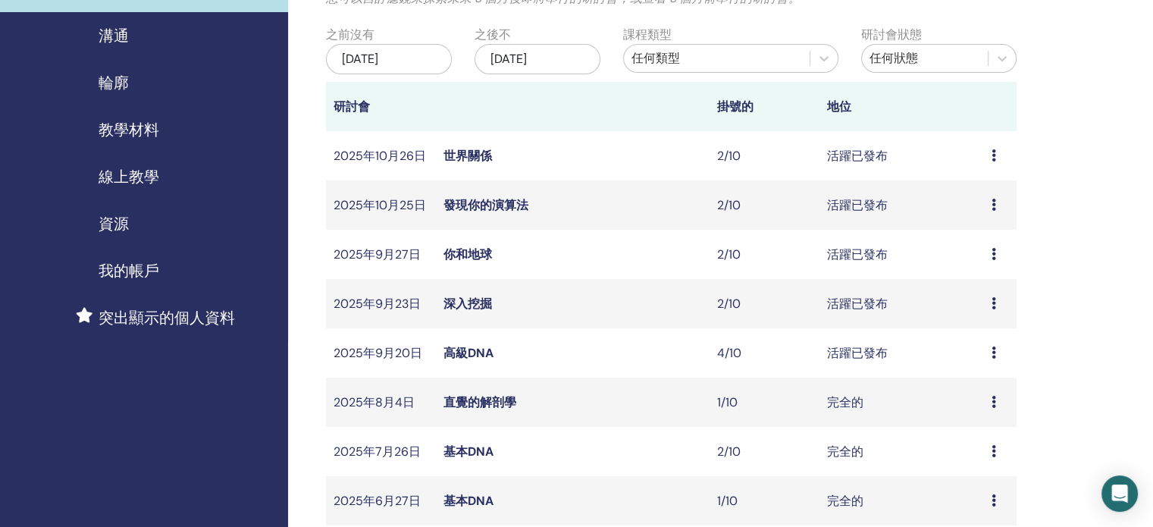
scroll to position [227, 0]
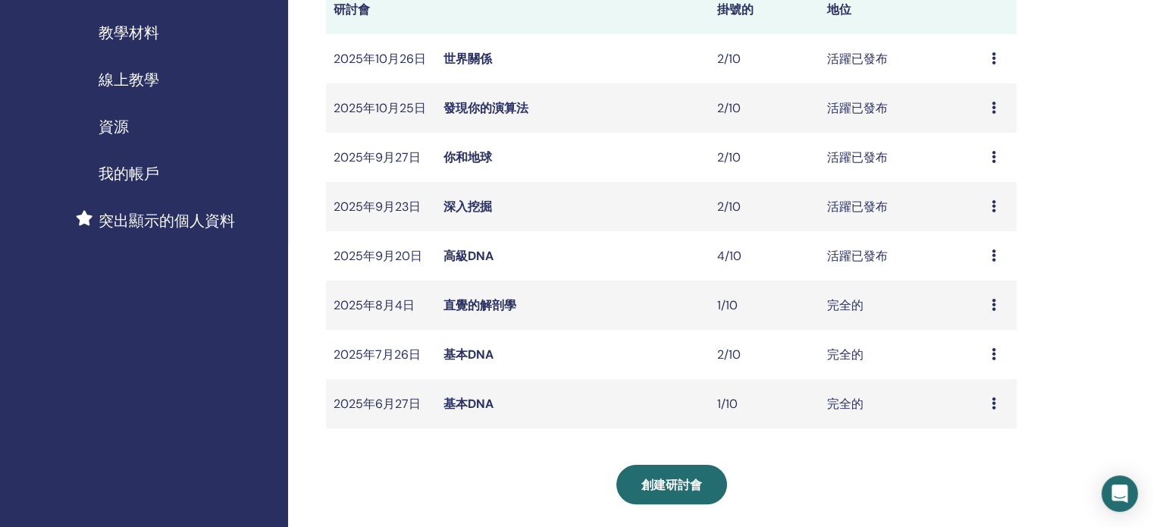
click at [480, 257] on font "高級DNA" at bounding box center [468, 256] width 50 height 16
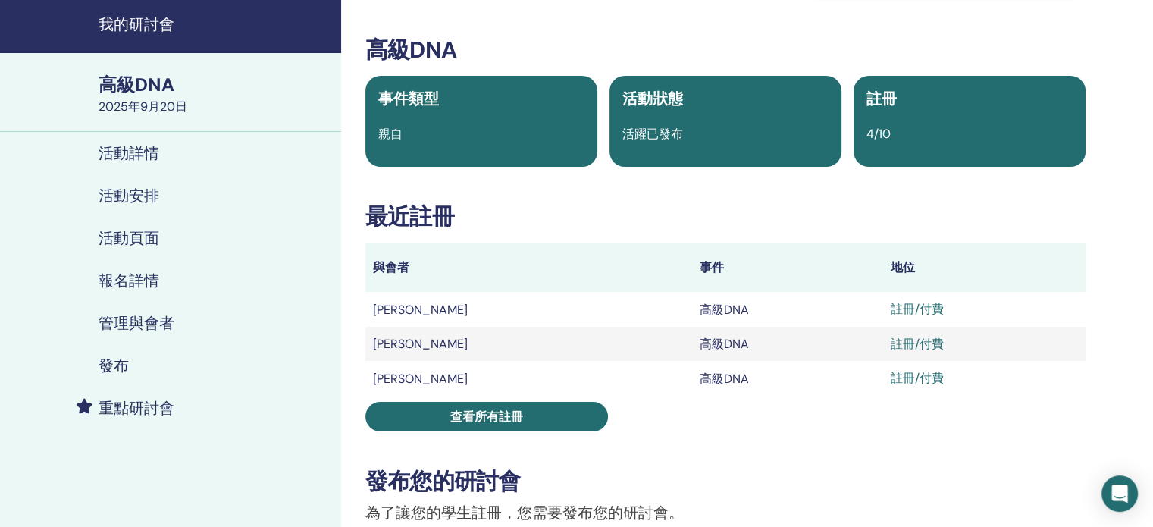
scroll to position [76, 0]
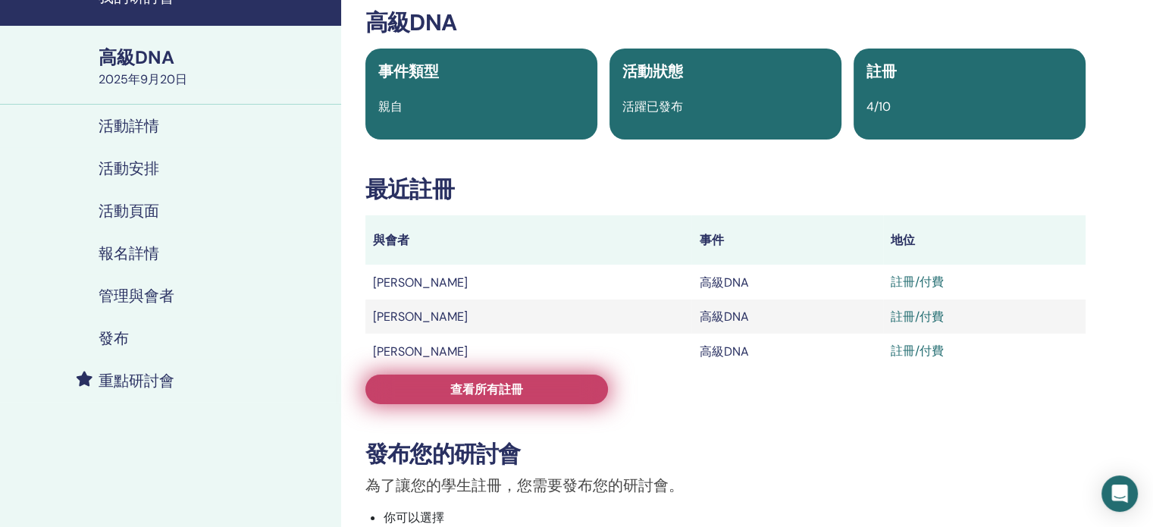
click at [543, 396] on link "查看所有註冊" at bounding box center [486, 389] width 243 height 30
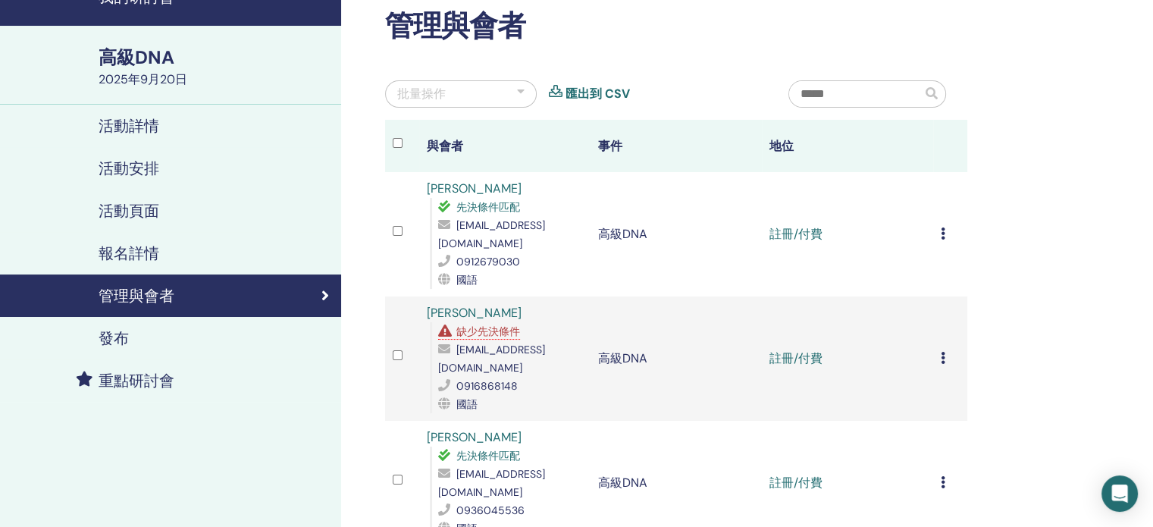
click at [486, 346] on font "[EMAIL_ADDRESS][DOMAIN_NAME]" at bounding box center [491, 359] width 107 height 32
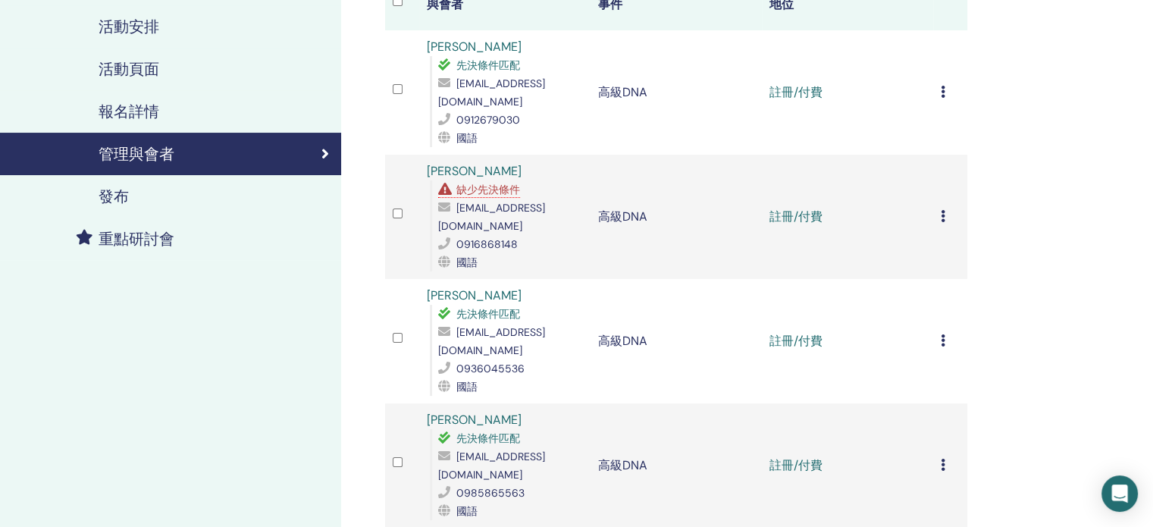
scroll to position [227, 0]
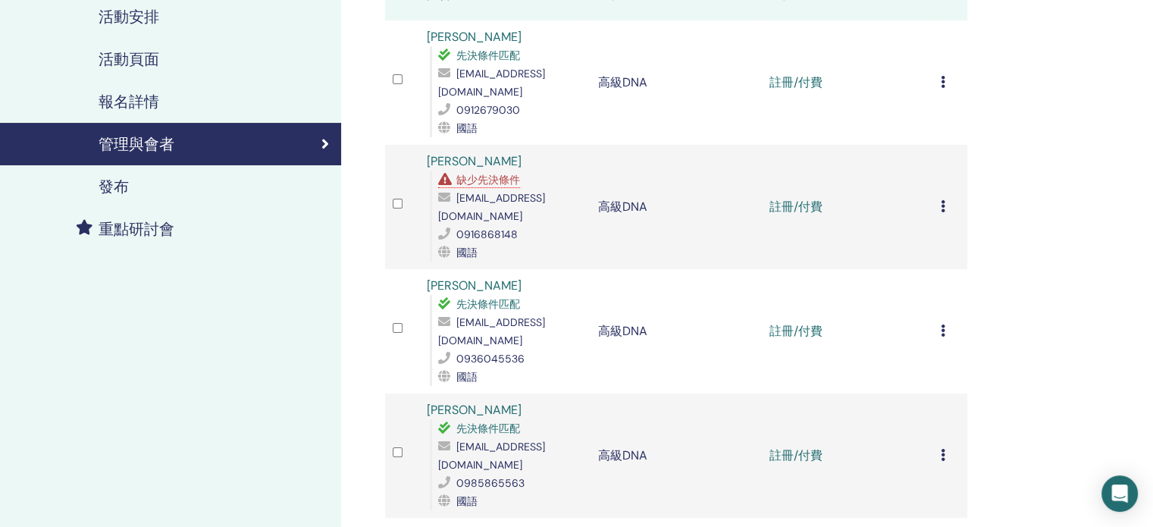
click at [944, 200] on icon at bounding box center [943, 206] width 5 height 12
click at [932, 258] on font "標記為已付款" at bounding box center [936, 257] width 73 height 16
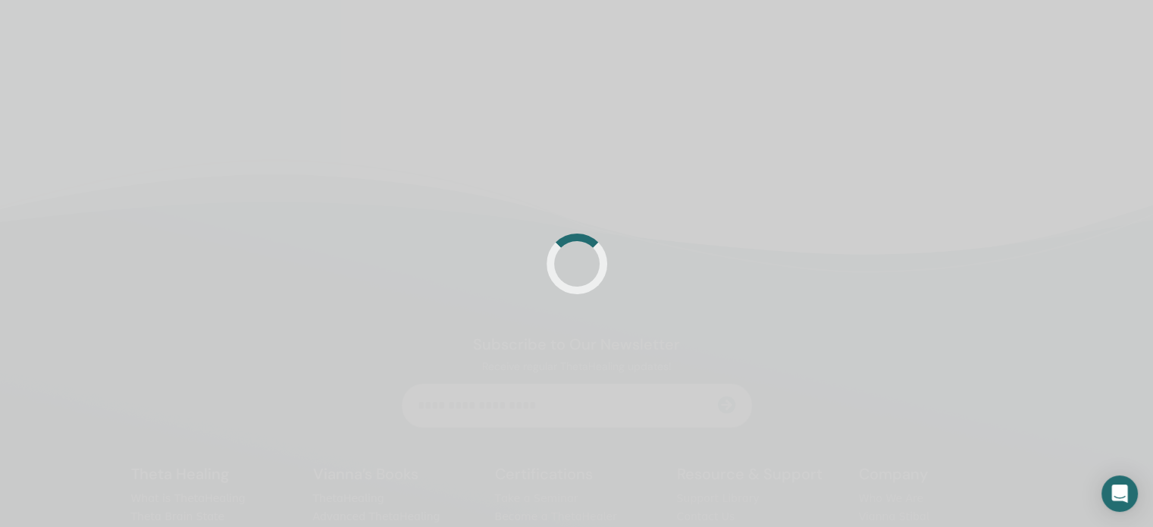
scroll to position [227, 0]
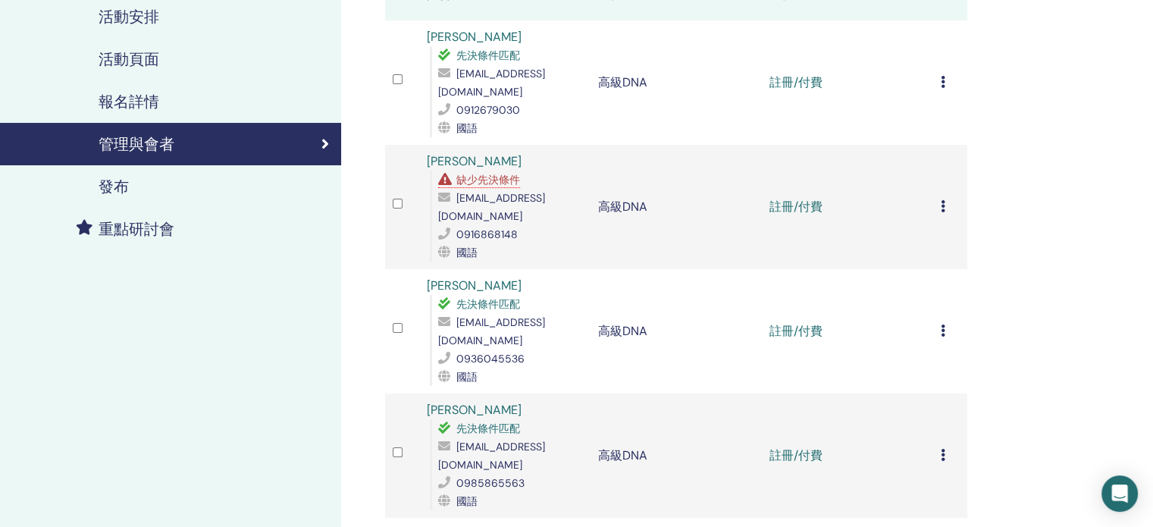
click at [506, 179] on font "缺少先決條件" at bounding box center [488, 180] width 64 height 14
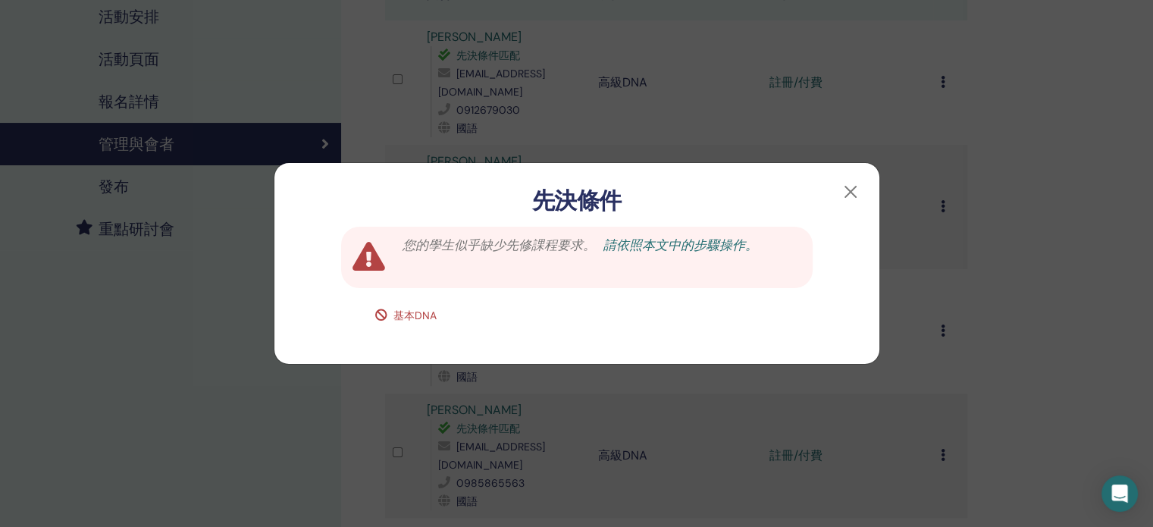
click at [692, 245] on font "請依照本文中的步驟操作。" at bounding box center [680, 244] width 155 height 17
click at [849, 192] on button "button" at bounding box center [850, 192] width 24 height 24
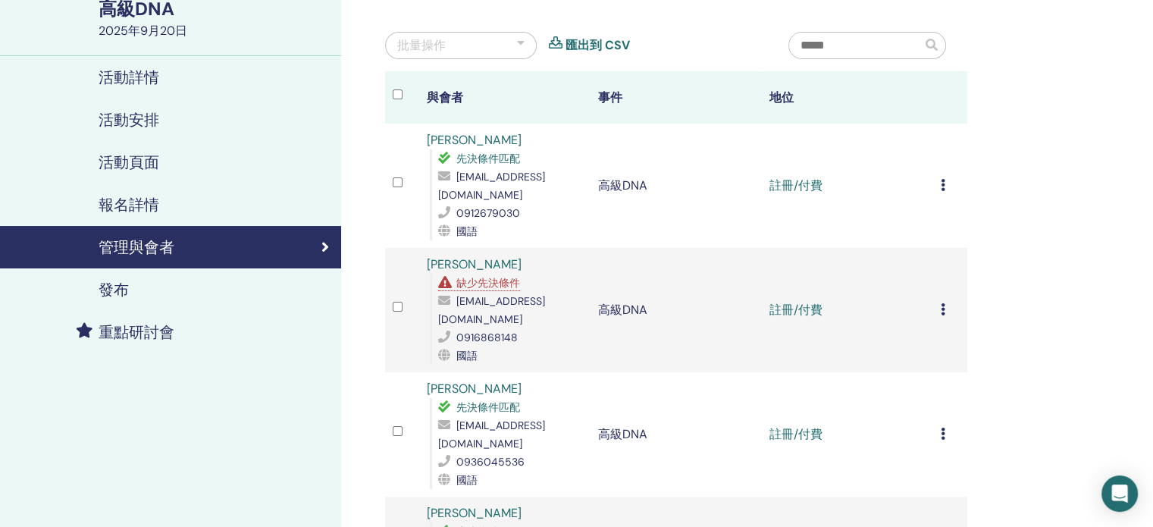
scroll to position [152, 0]
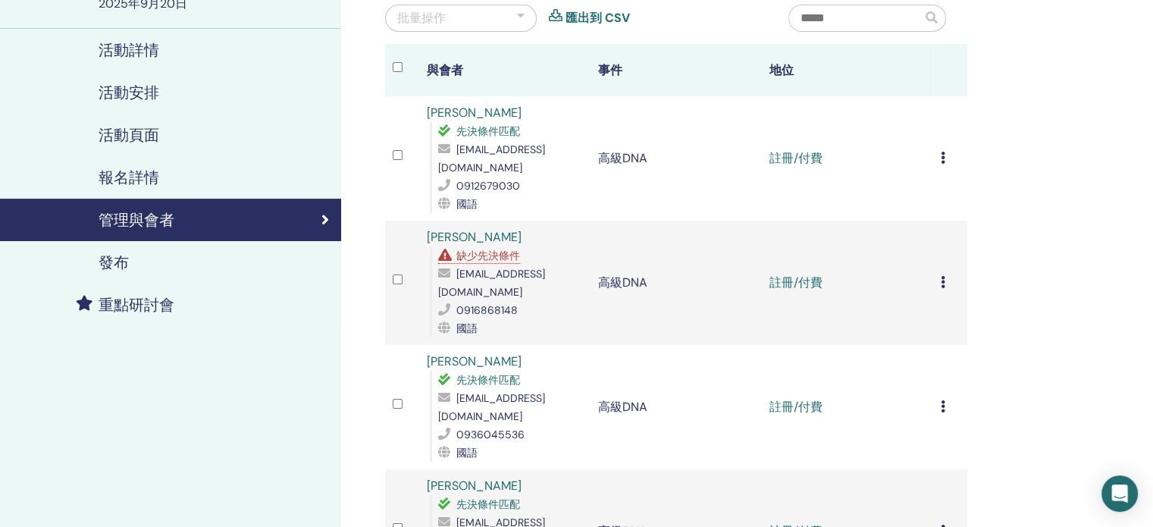
click at [1025, 286] on div "管理與會者 批量操作 匯出到 CSV 與會者 事件 地位 [PERSON_NAME] 先決條件匹配 [EMAIL_ADDRESS][DOMAIN_NAME] …" at bounding box center [725, 381] width 769 height 969
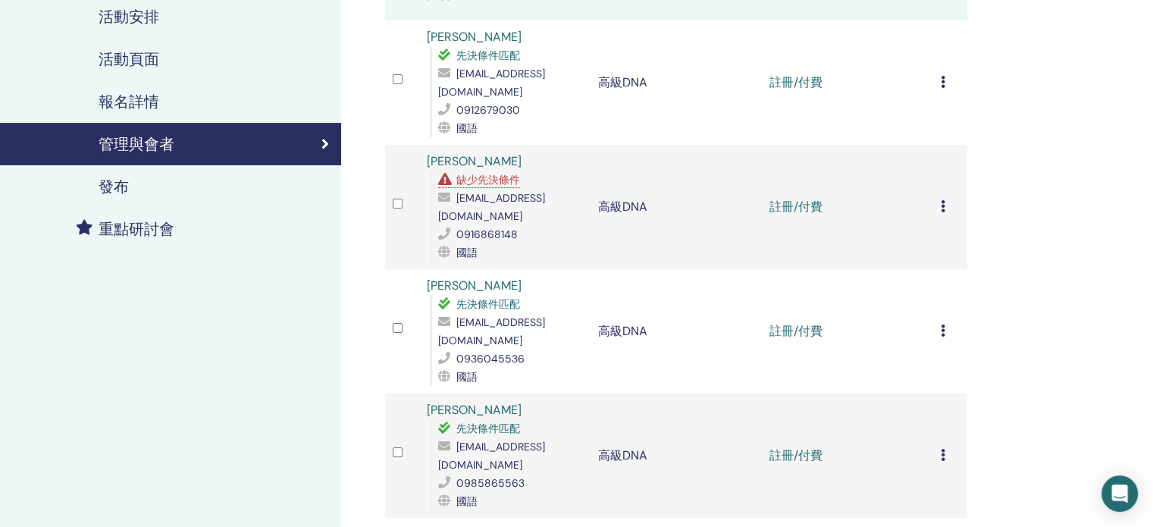
scroll to position [0, 0]
